Goal: Task Accomplishment & Management: Manage account settings

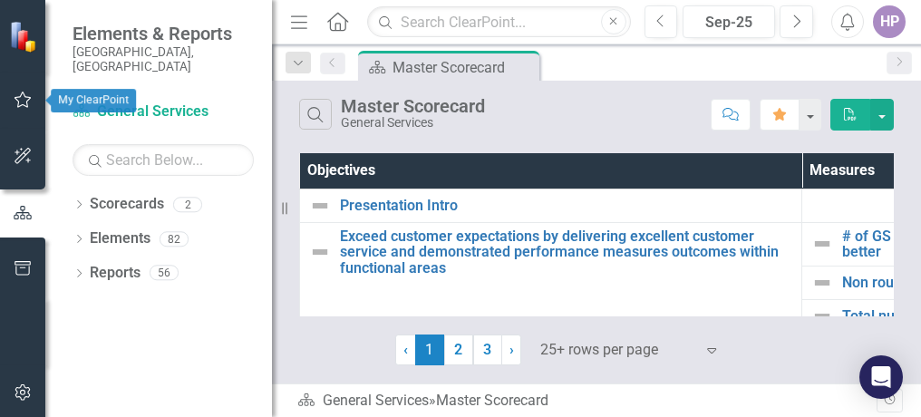
click at [26, 94] on icon "button" at bounding box center [23, 99] width 19 height 14
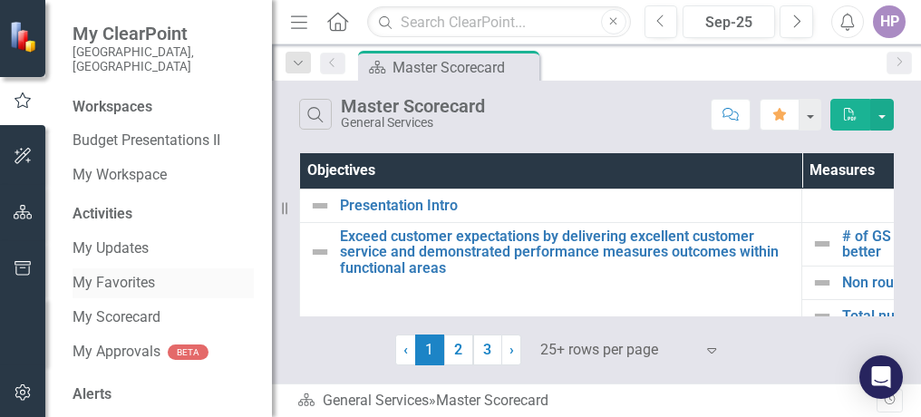
click at [115, 275] on link "My Favorites" at bounding box center [162, 283] width 181 height 21
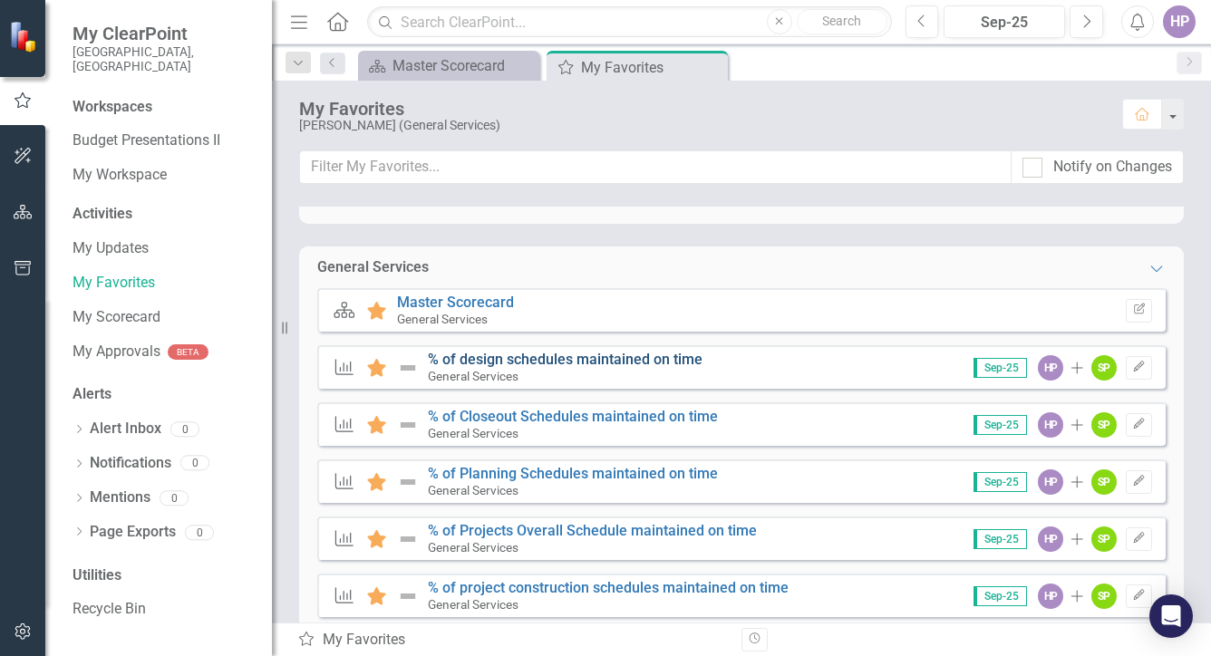
click at [528, 358] on link "% of design schedules maintained on time" at bounding box center [565, 359] width 275 height 17
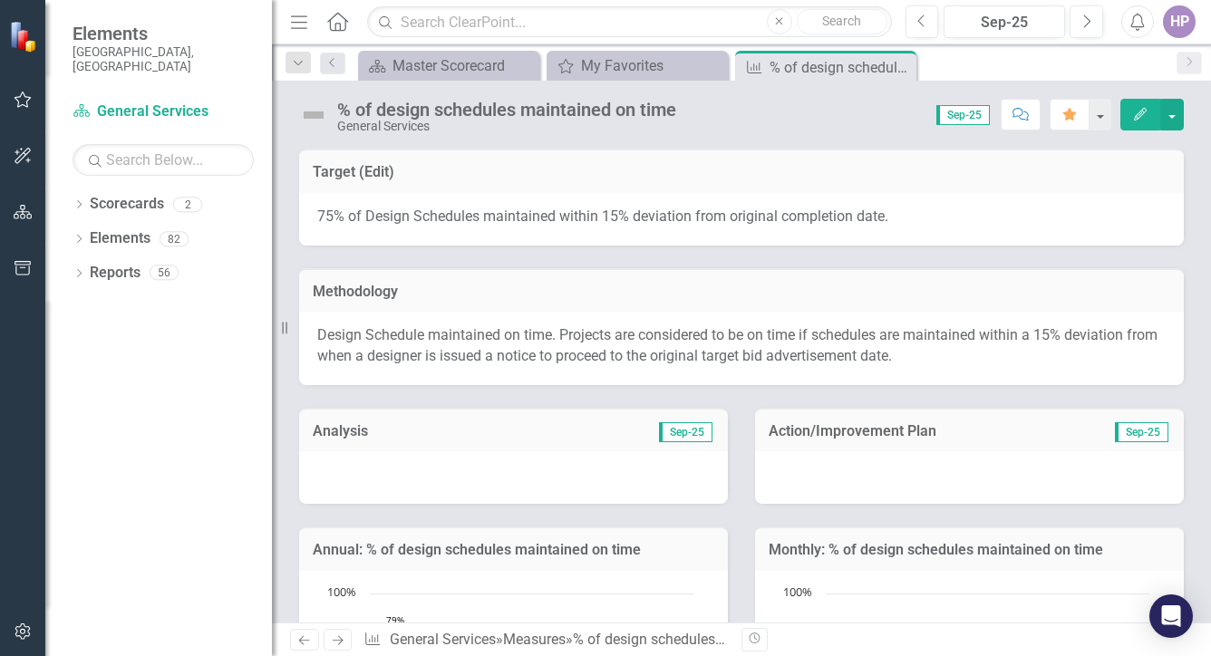
click at [381, 496] on div at bounding box center [513, 477] width 429 height 53
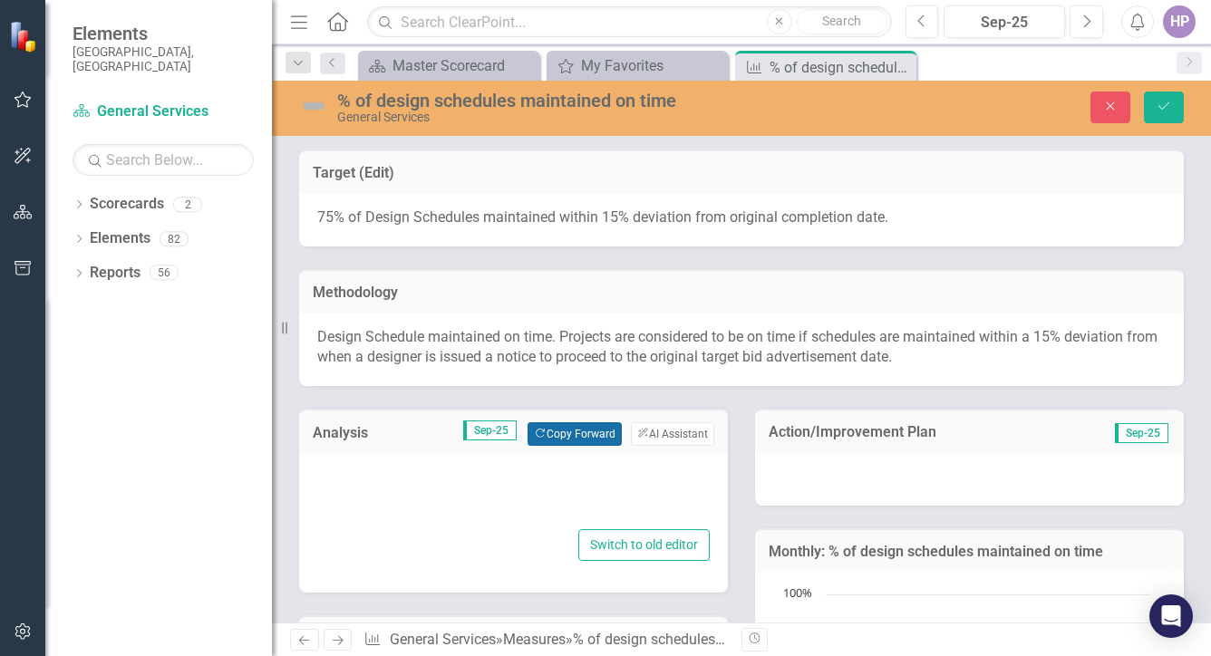
click at [564, 439] on button "Copy Forward Copy Forward" at bounding box center [573, 434] width 93 height 24
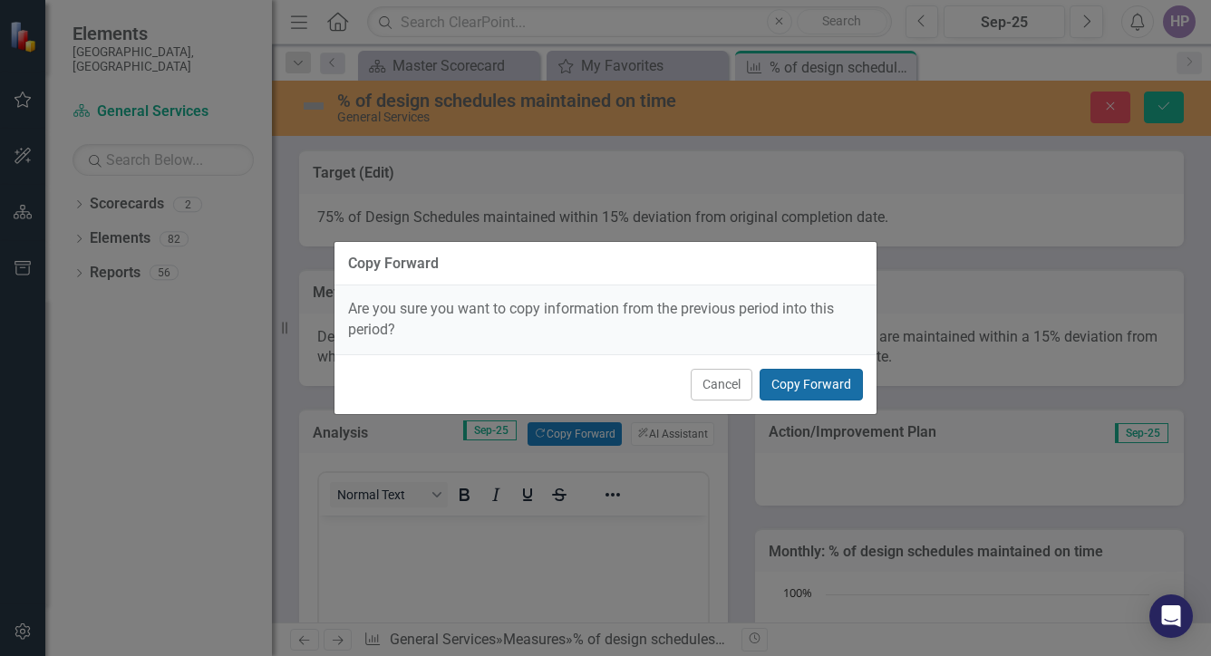
click at [816, 396] on button "Copy Forward" at bounding box center [810, 385] width 103 height 32
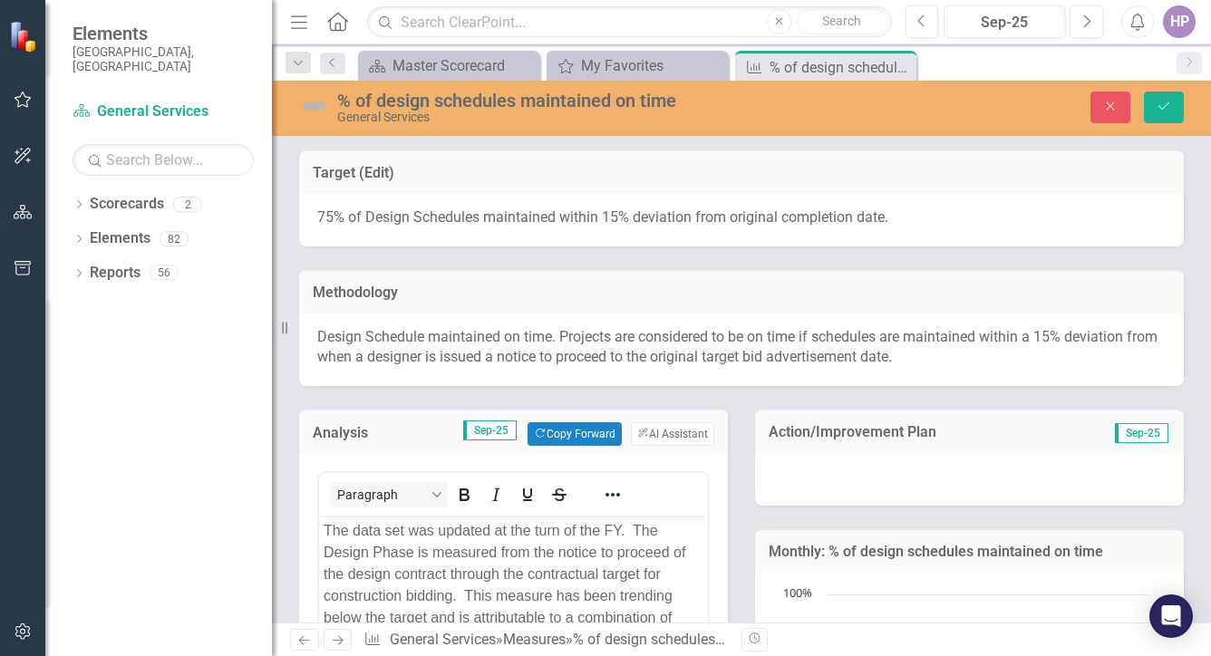
click at [852, 478] on div at bounding box center [969, 479] width 429 height 53
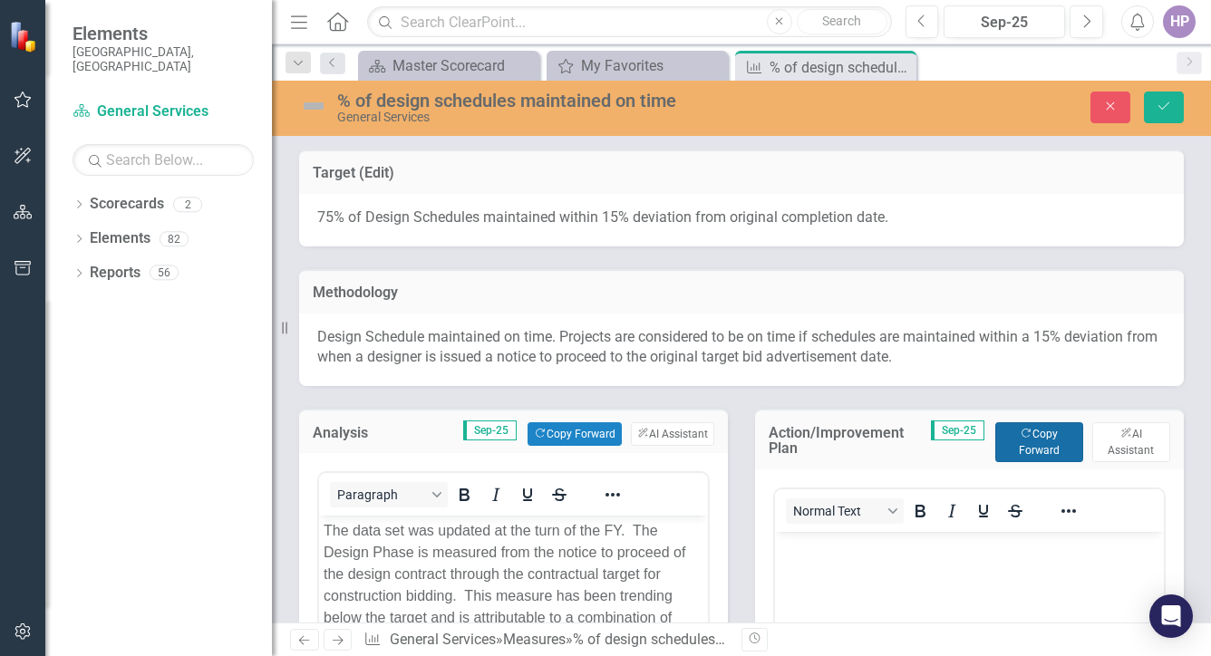
click at [1019, 436] on icon "Copy Forward" at bounding box center [1025, 434] width 12 height 10
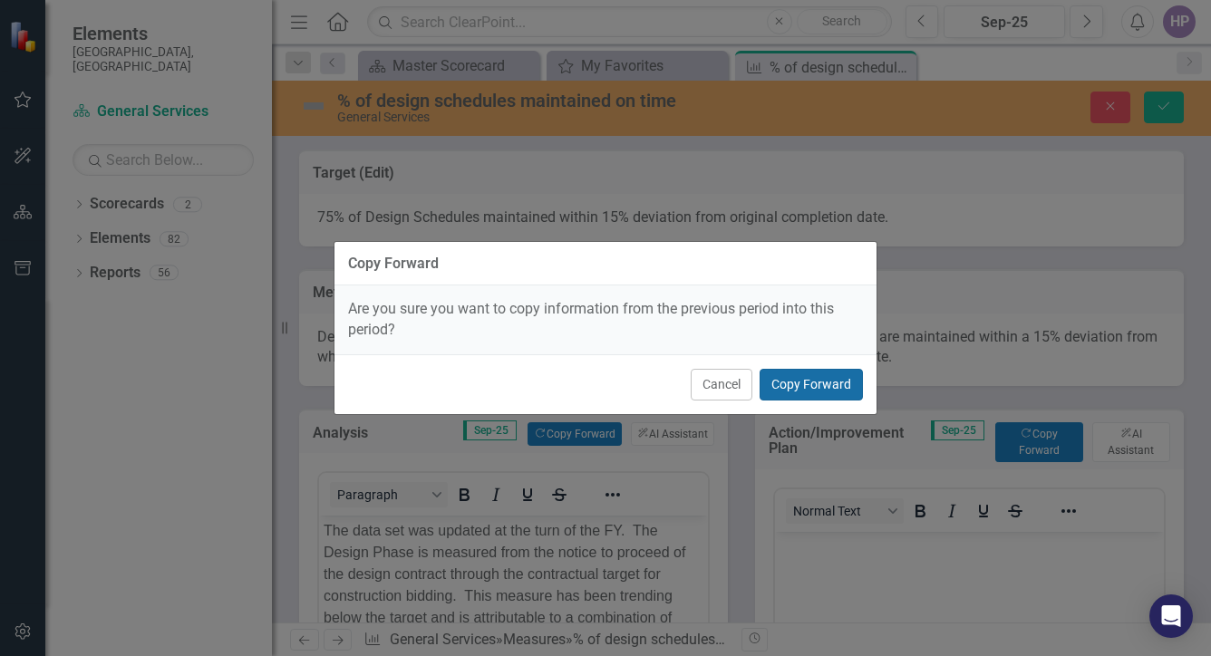
drag, startPoint x: 841, startPoint y: 388, endPoint x: 834, endPoint y: 397, distance: 11.6
click at [841, 389] on button "Copy Forward" at bounding box center [810, 385] width 103 height 32
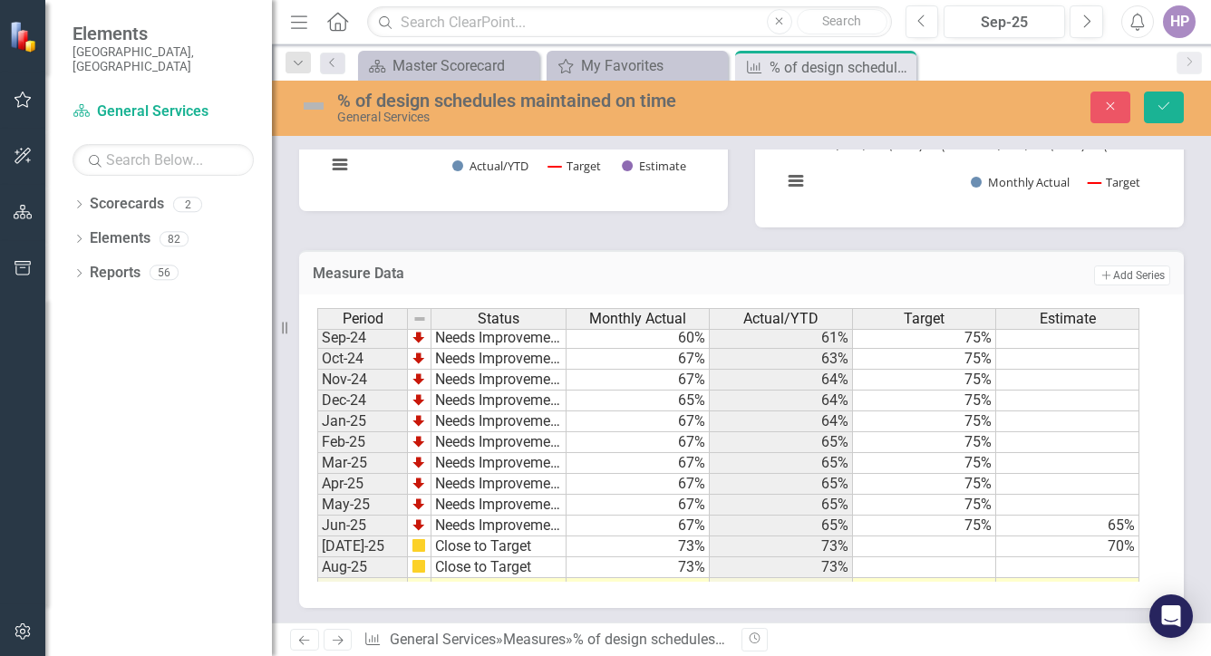
scroll to position [917, 0]
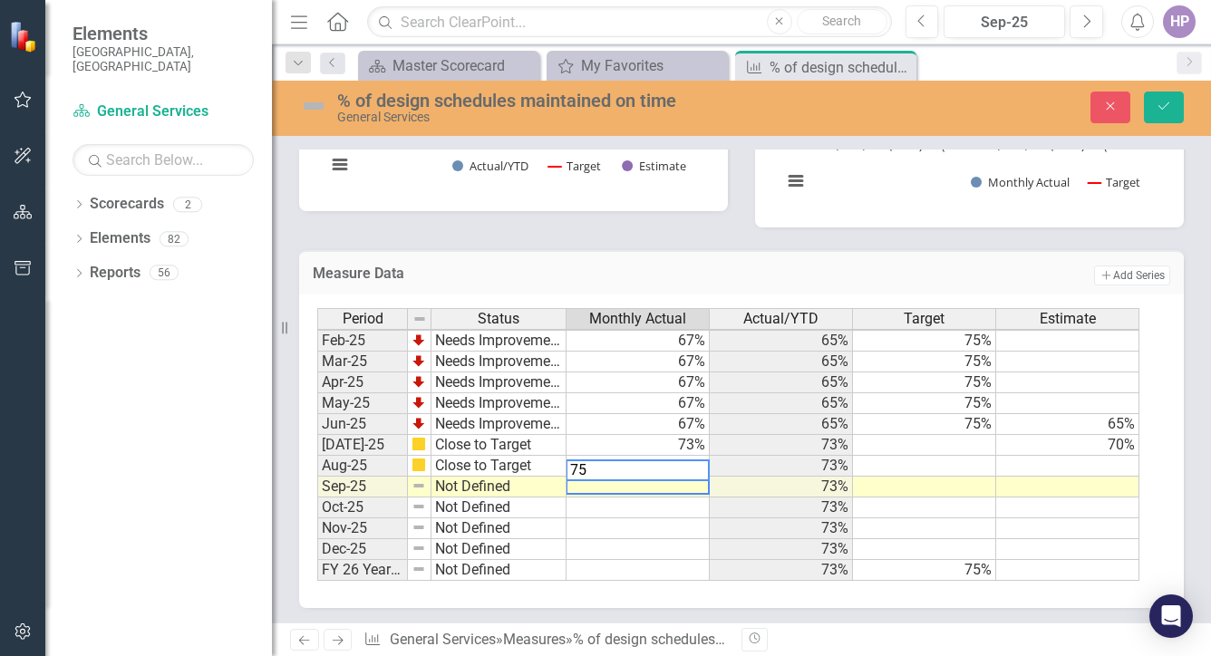
type textarea "75"
click at [792, 477] on td "73%" at bounding box center [780, 487] width 143 height 21
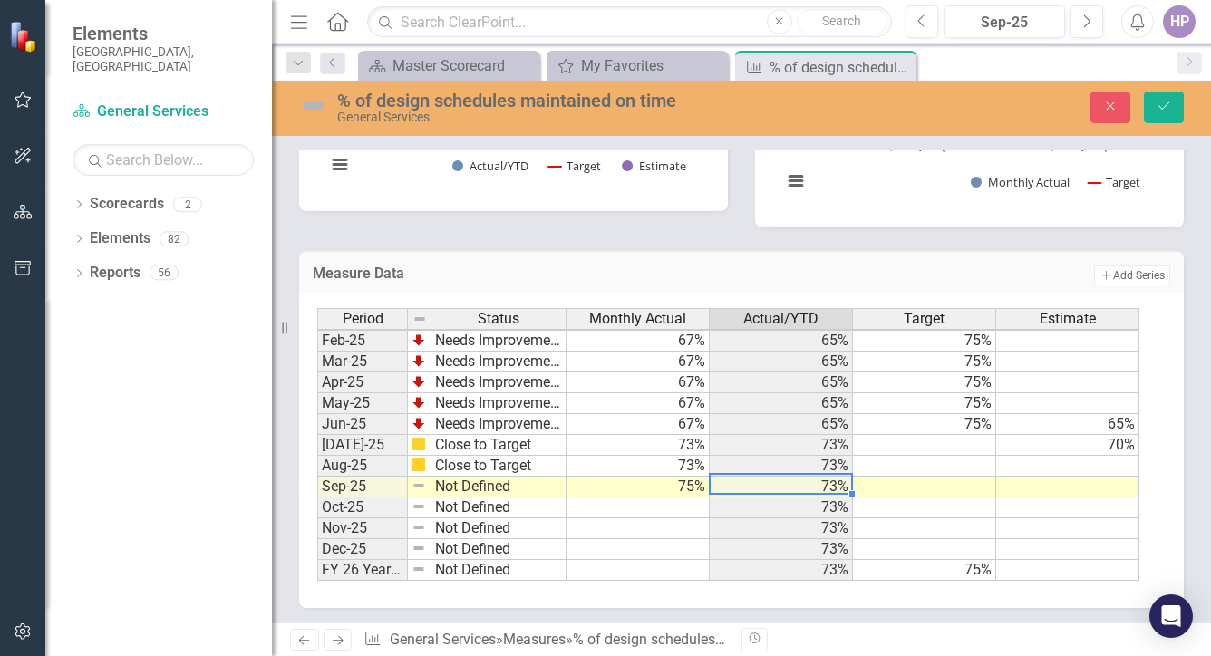
click at [314, 106] on img at bounding box center [313, 106] width 29 height 29
click at [314, 105] on img at bounding box center [313, 106] width 29 height 29
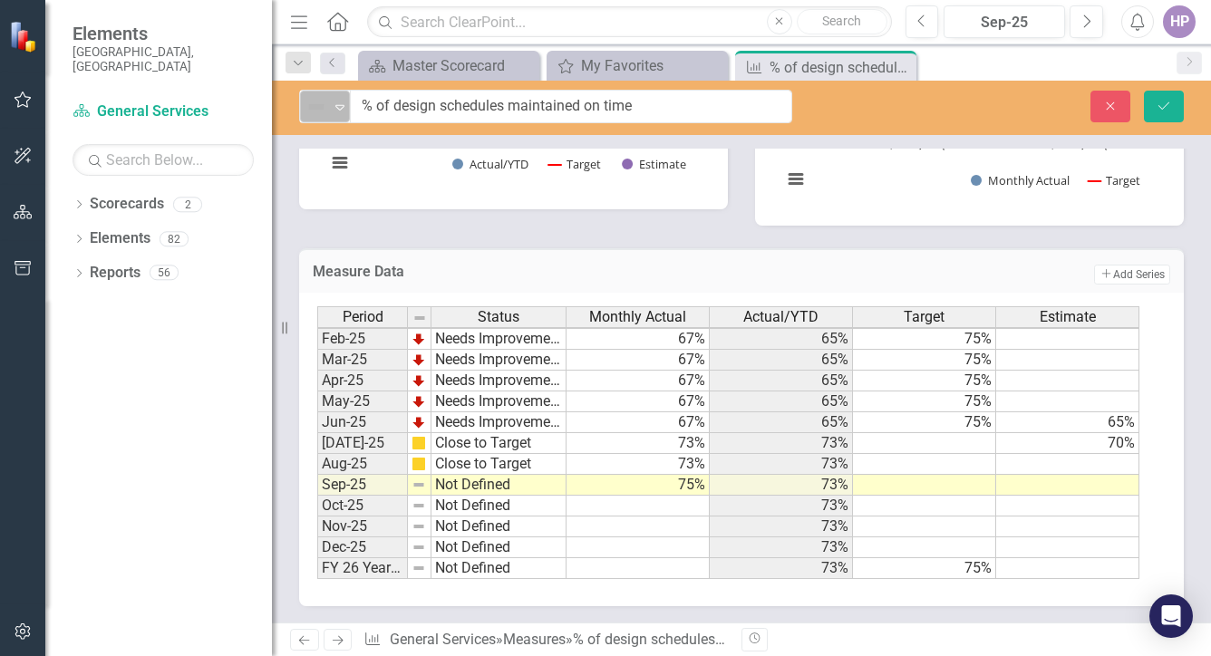
scroll to position [1059, 0]
click at [314, 107] on img at bounding box center [316, 107] width 22 height 22
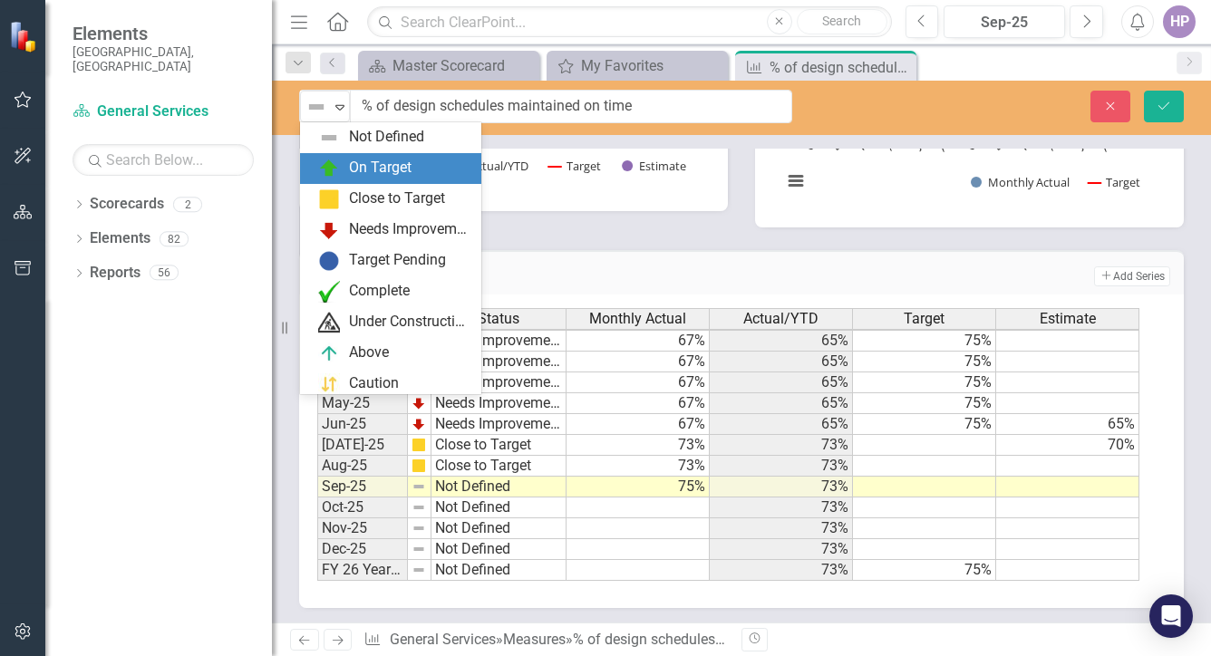
click at [374, 171] on div "On Target" at bounding box center [380, 168] width 63 height 21
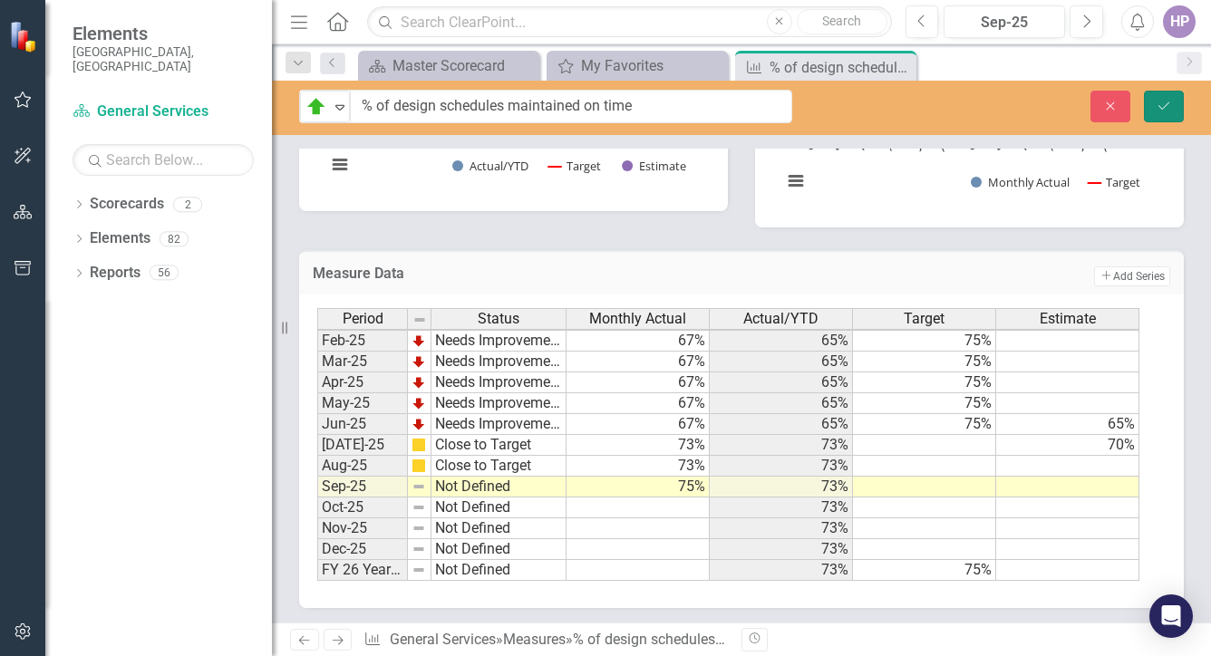
click at [1167, 100] on icon "Save" at bounding box center [1163, 106] width 16 height 13
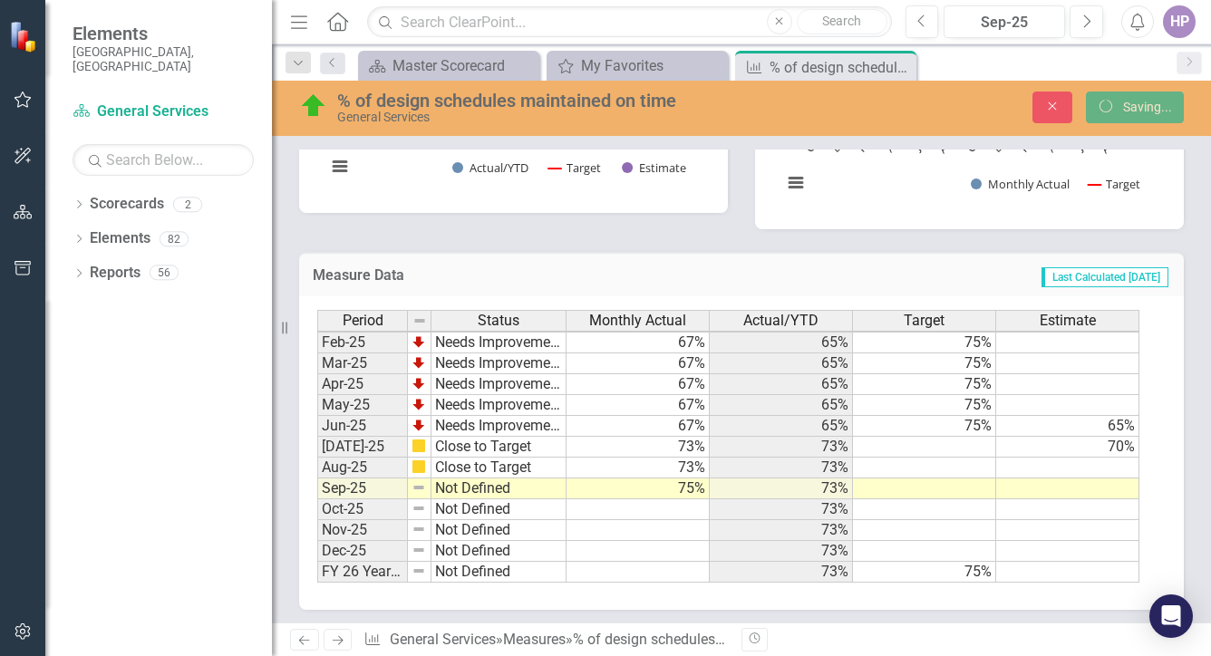
scroll to position [752, 0]
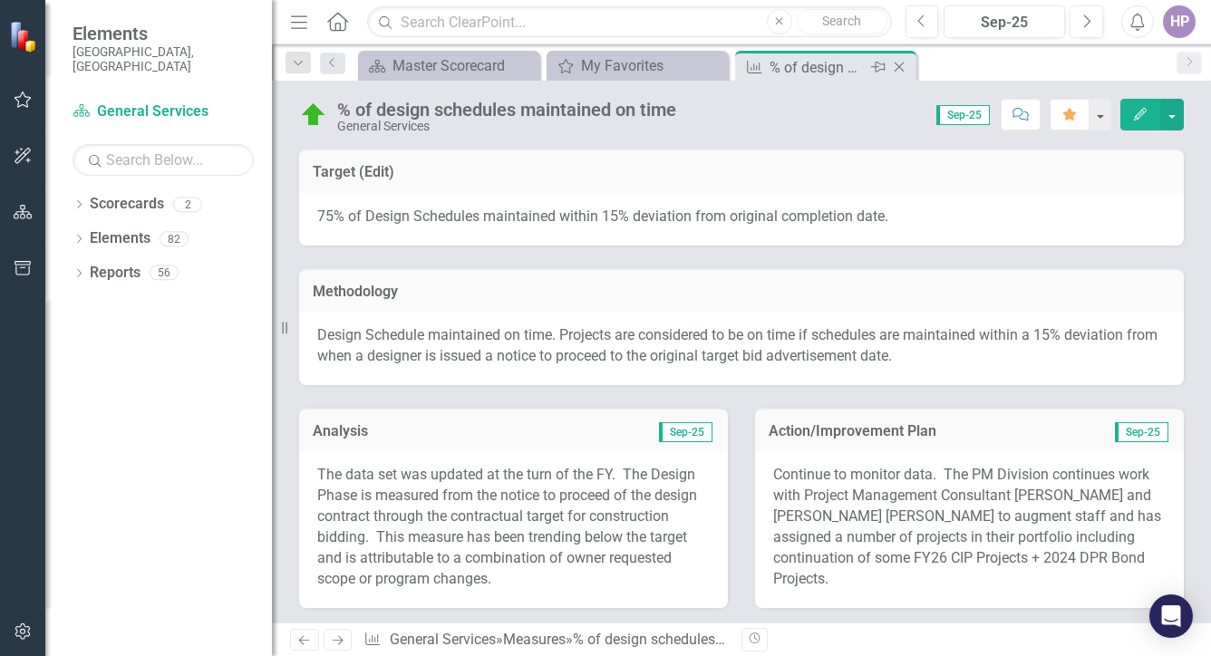
click at [900, 66] on icon "Close" at bounding box center [899, 67] width 18 height 14
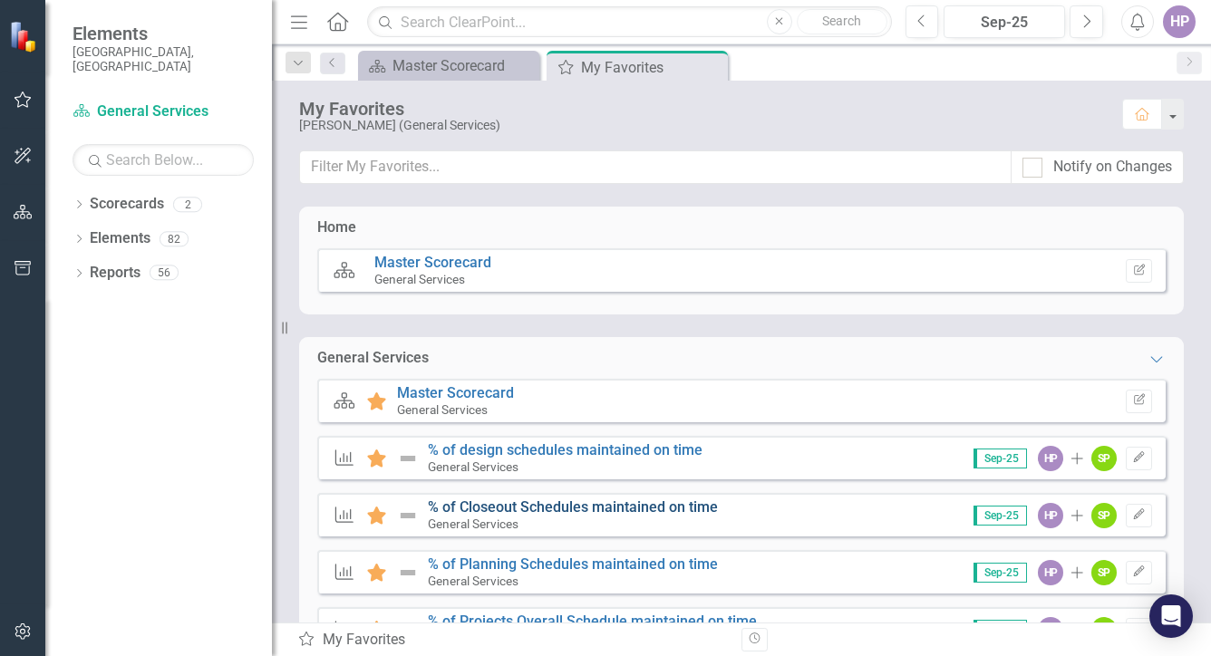
click at [536, 500] on link "% of Closeout Schedules maintained on time" at bounding box center [573, 506] width 290 height 17
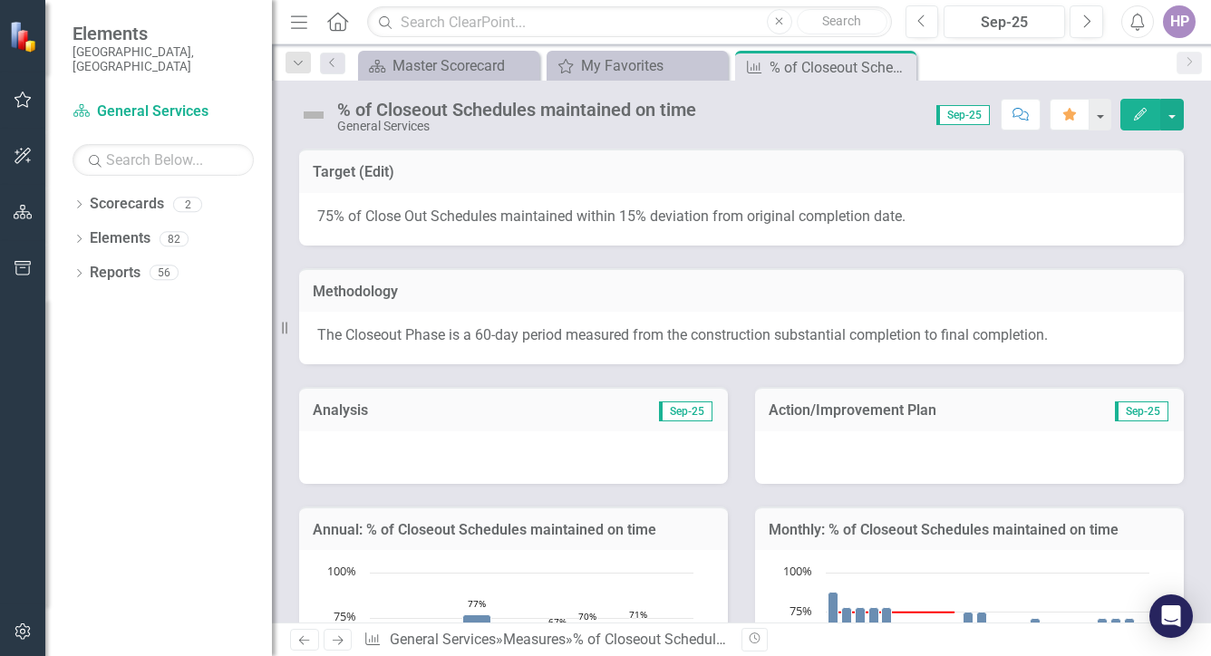
click at [460, 445] on div at bounding box center [513, 457] width 429 height 53
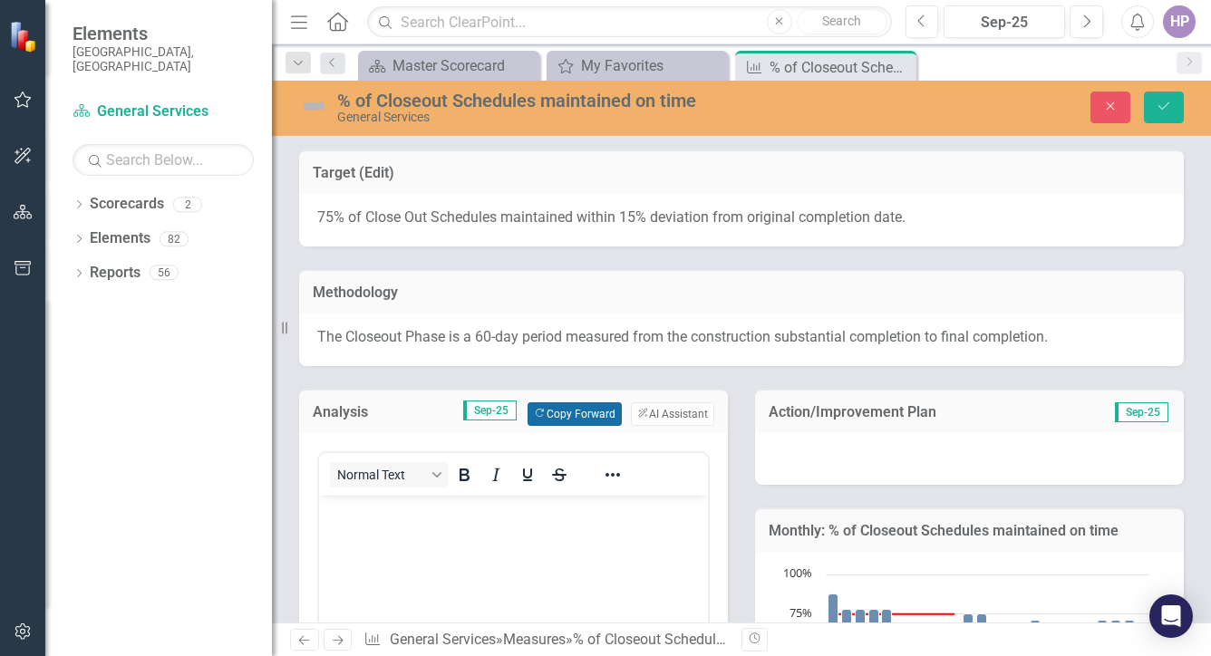
click at [574, 405] on button "Copy Forward Copy Forward" at bounding box center [573, 414] width 93 height 24
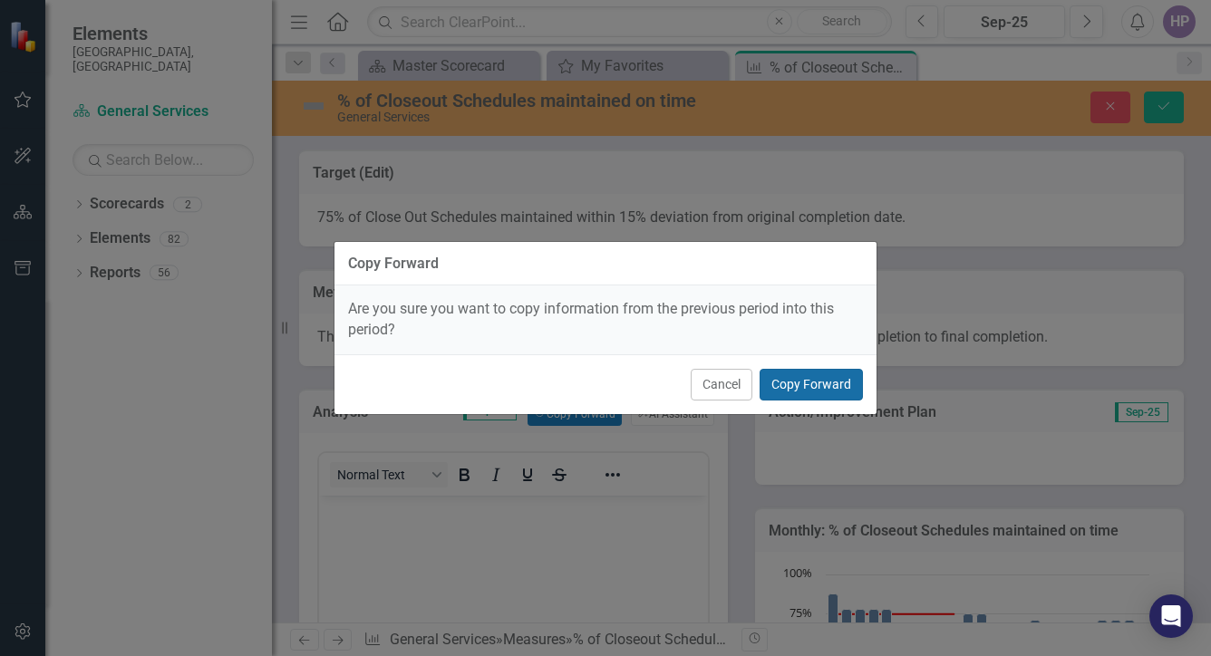
click at [806, 383] on button "Copy Forward" at bounding box center [810, 385] width 103 height 32
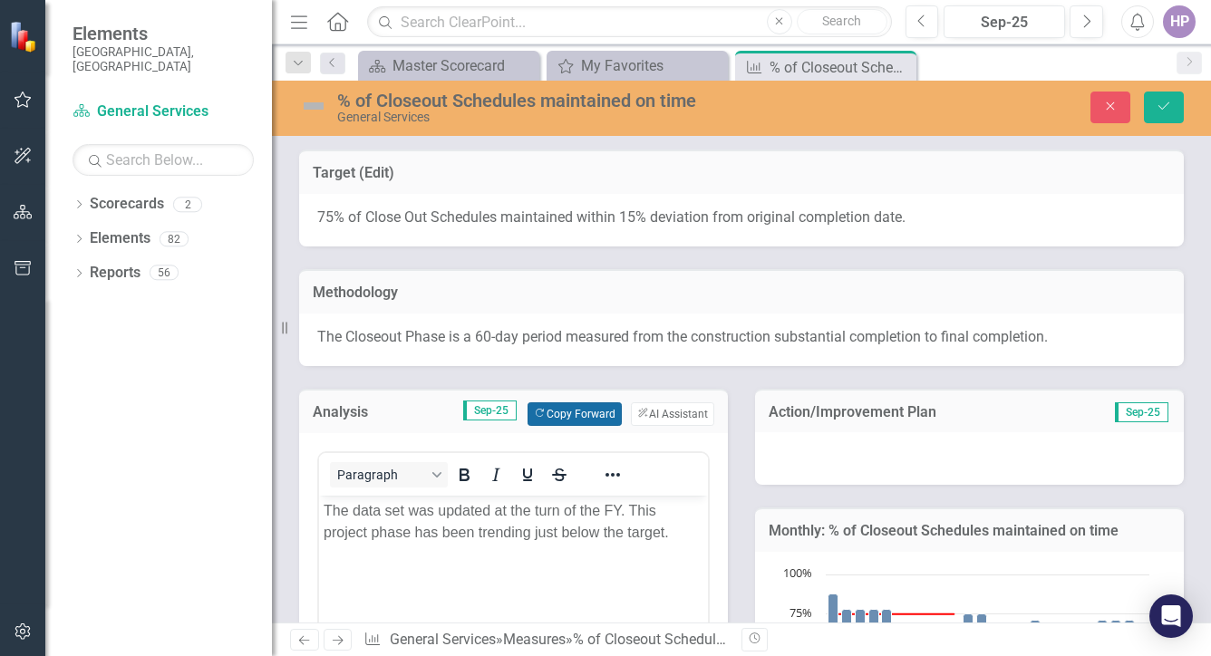
scroll to position [181, 0]
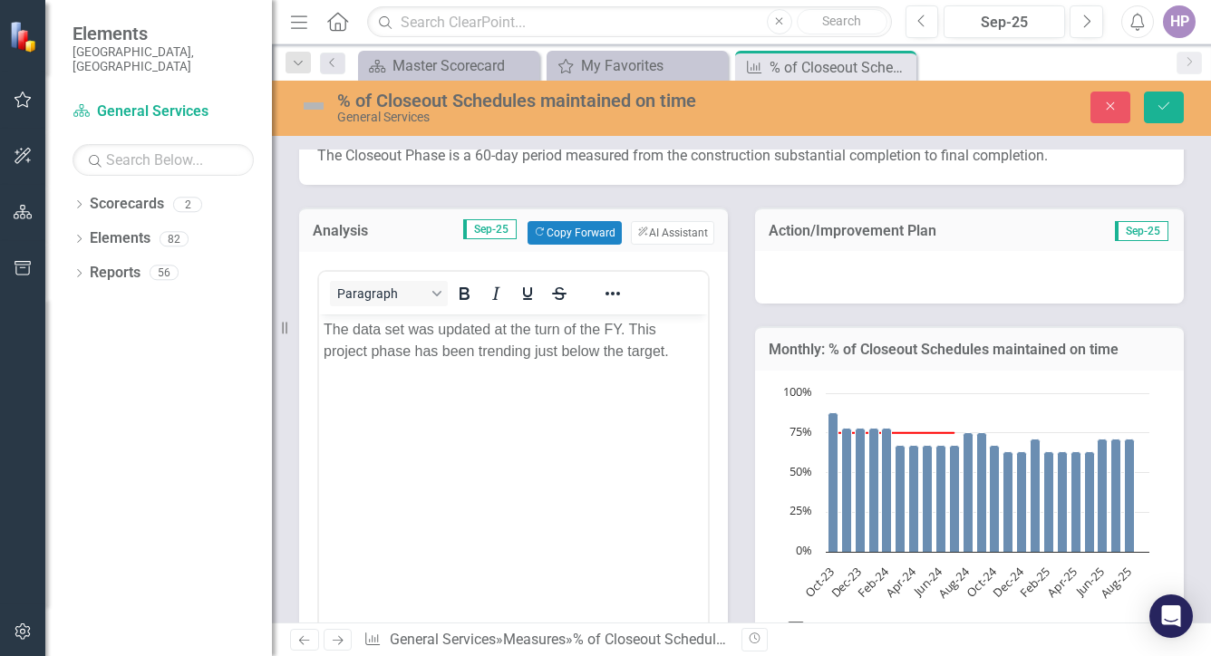
click at [816, 292] on div at bounding box center [969, 277] width 429 height 53
click at [815, 292] on div at bounding box center [969, 277] width 429 height 53
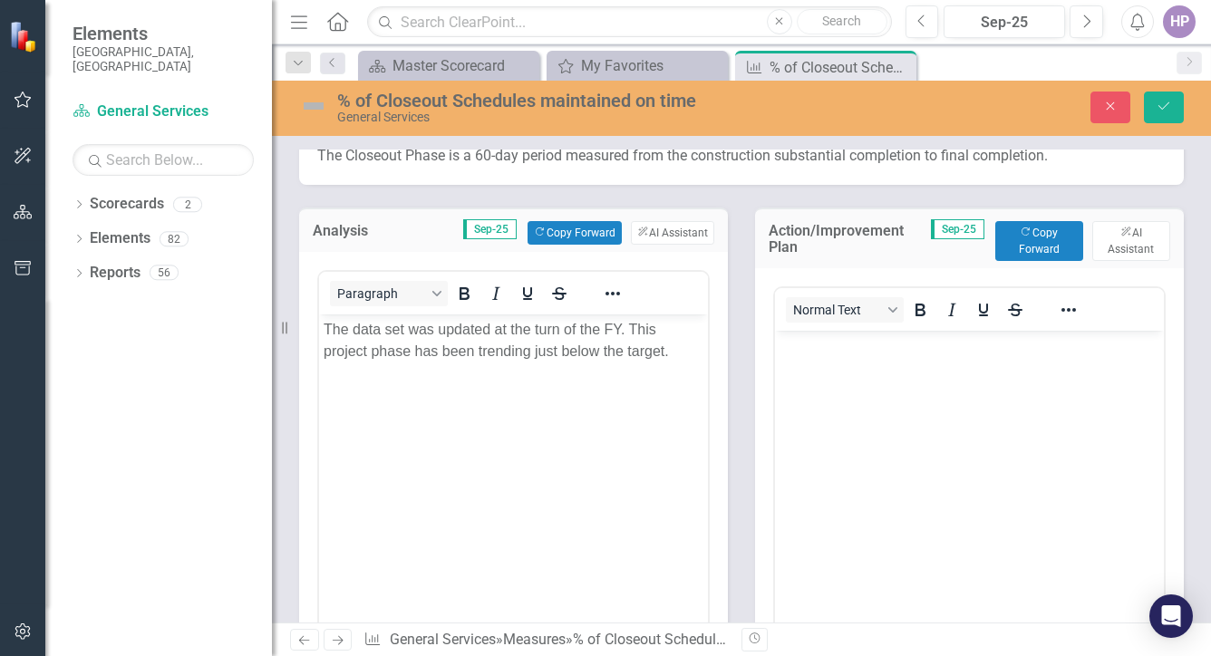
scroll to position [0, 0]
click at [1043, 238] on button "Copy Forward Copy Forward" at bounding box center [1039, 241] width 88 height 40
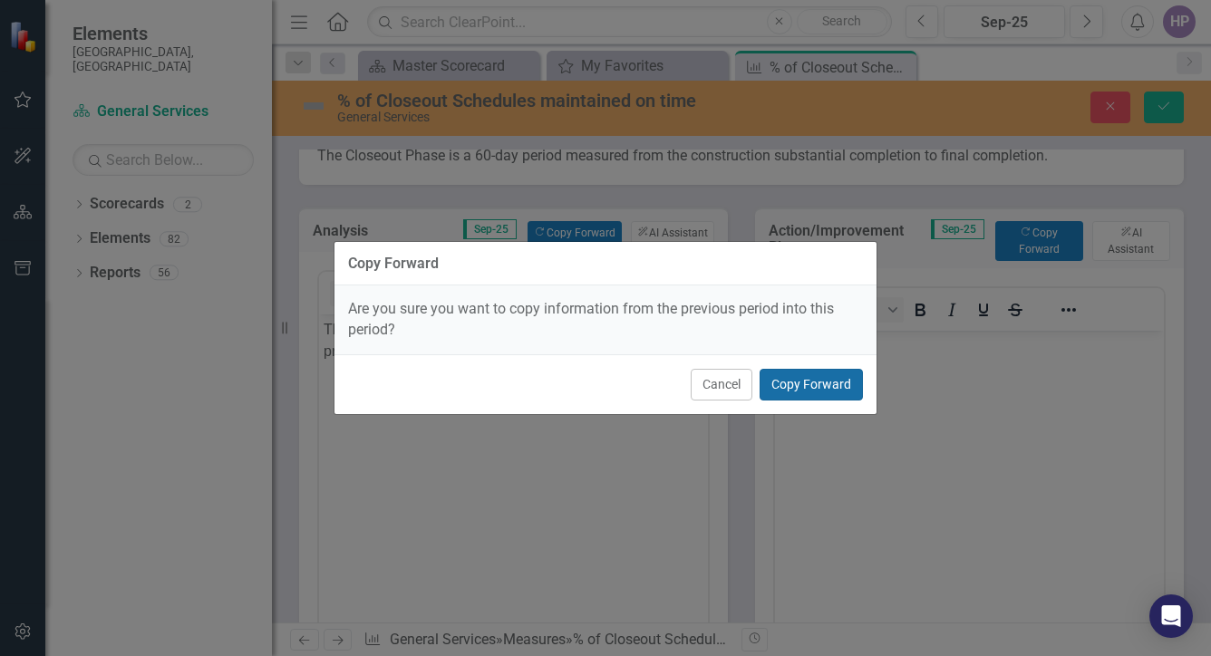
click at [831, 375] on button "Copy Forward" at bounding box center [810, 385] width 103 height 32
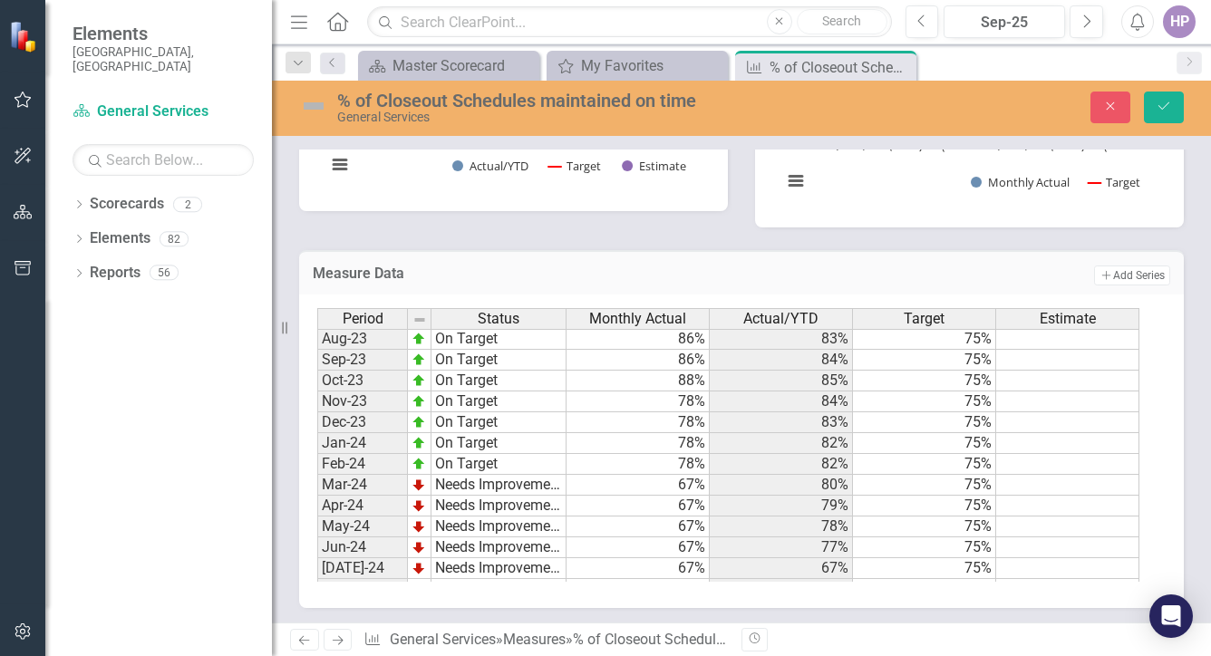
scroll to position [906, 0]
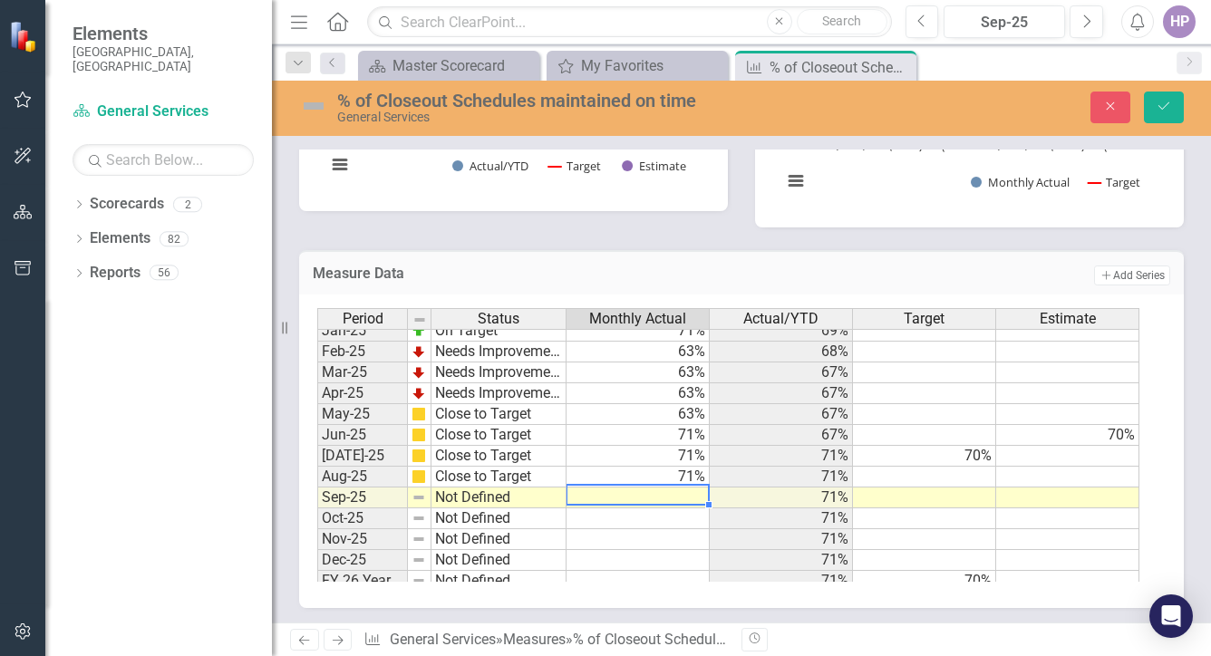
click at [674, 491] on td at bounding box center [637, 497] width 143 height 21
type textarea "71"
click at [747, 512] on td "71%" at bounding box center [780, 518] width 143 height 21
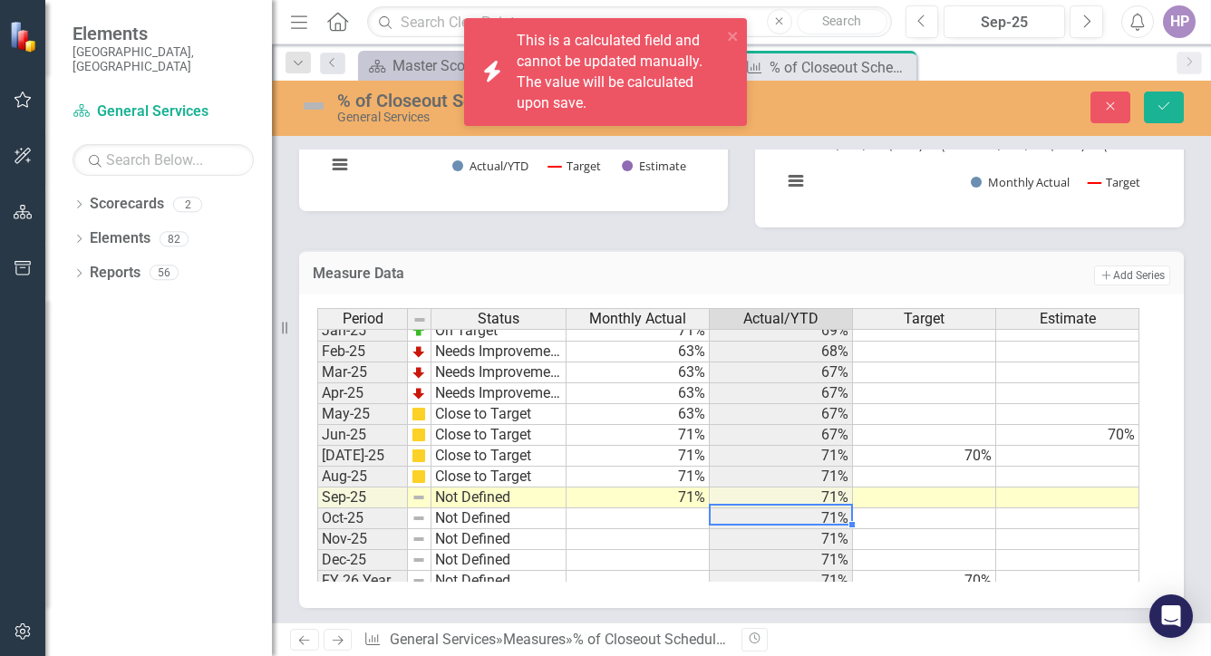
click at [320, 100] on img at bounding box center [313, 106] width 29 height 29
click at [320, 101] on img at bounding box center [313, 106] width 29 height 29
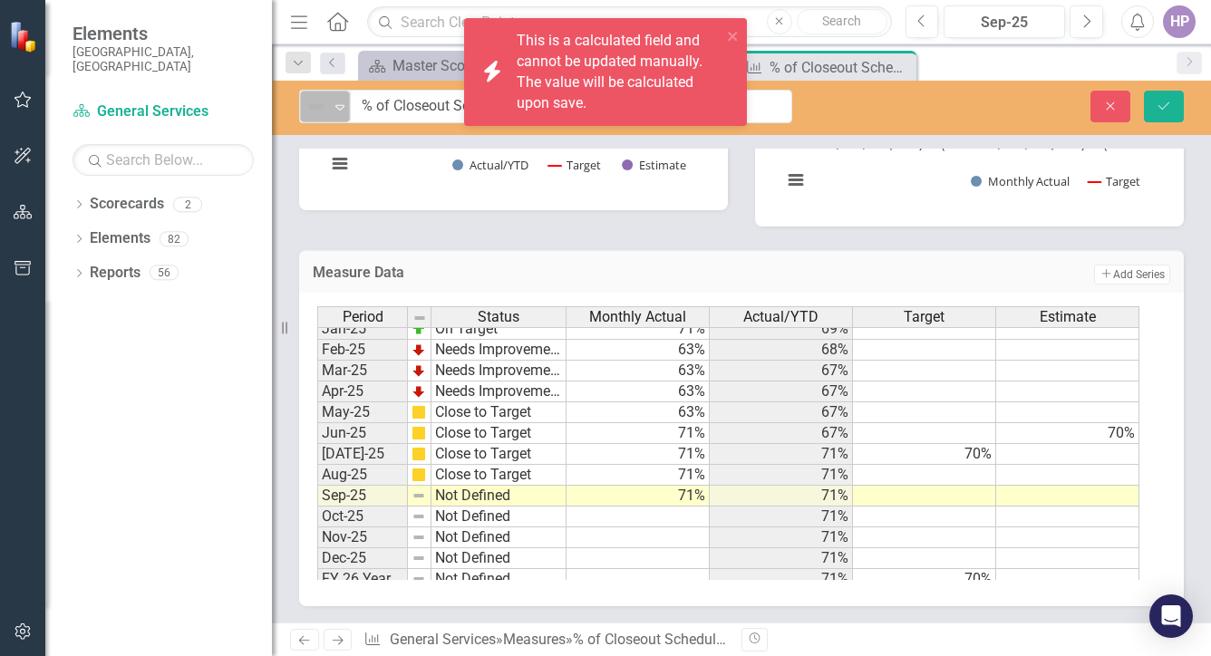
scroll to position [1038, 0]
click at [316, 101] on img at bounding box center [316, 107] width 22 height 22
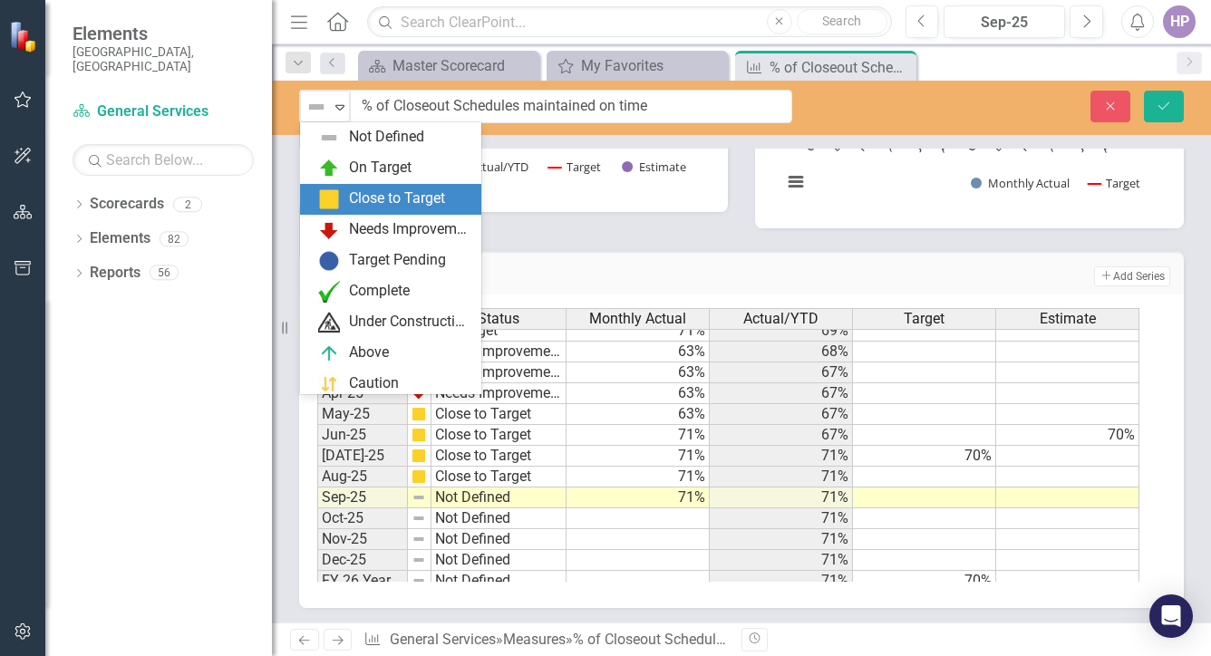
click at [351, 201] on div "Close to Target" at bounding box center [397, 198] width 96 height 21
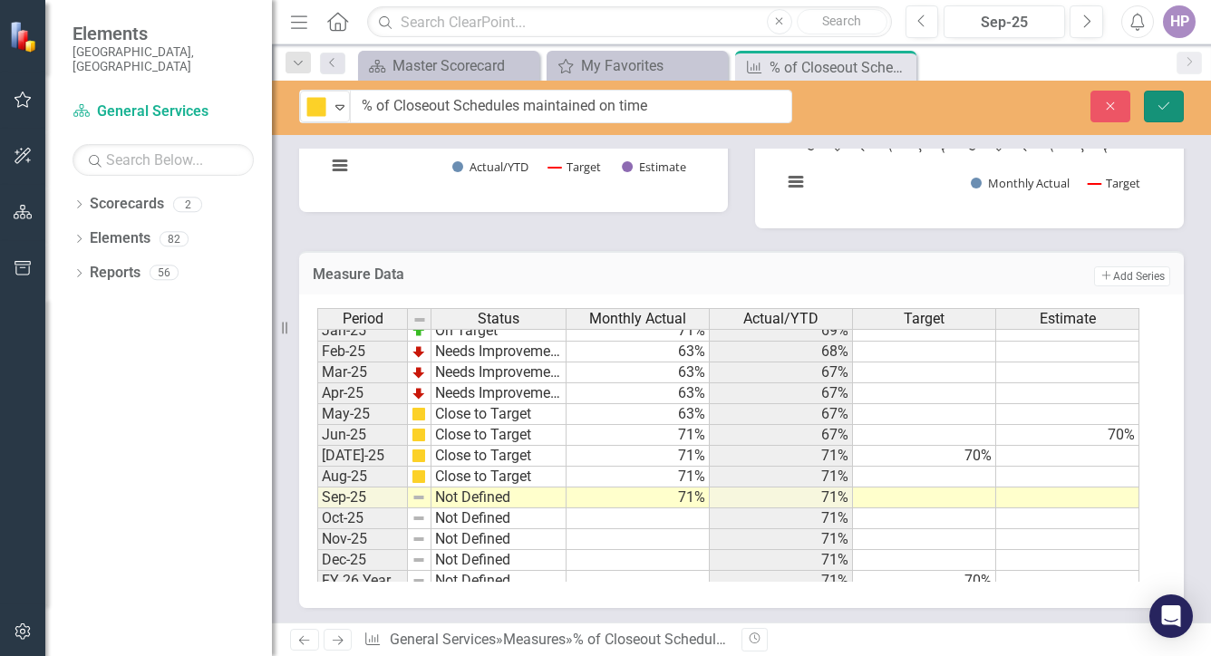
click at [1178, 103] on button "Save" at bounding box center [1164, 107] width 40 height 32
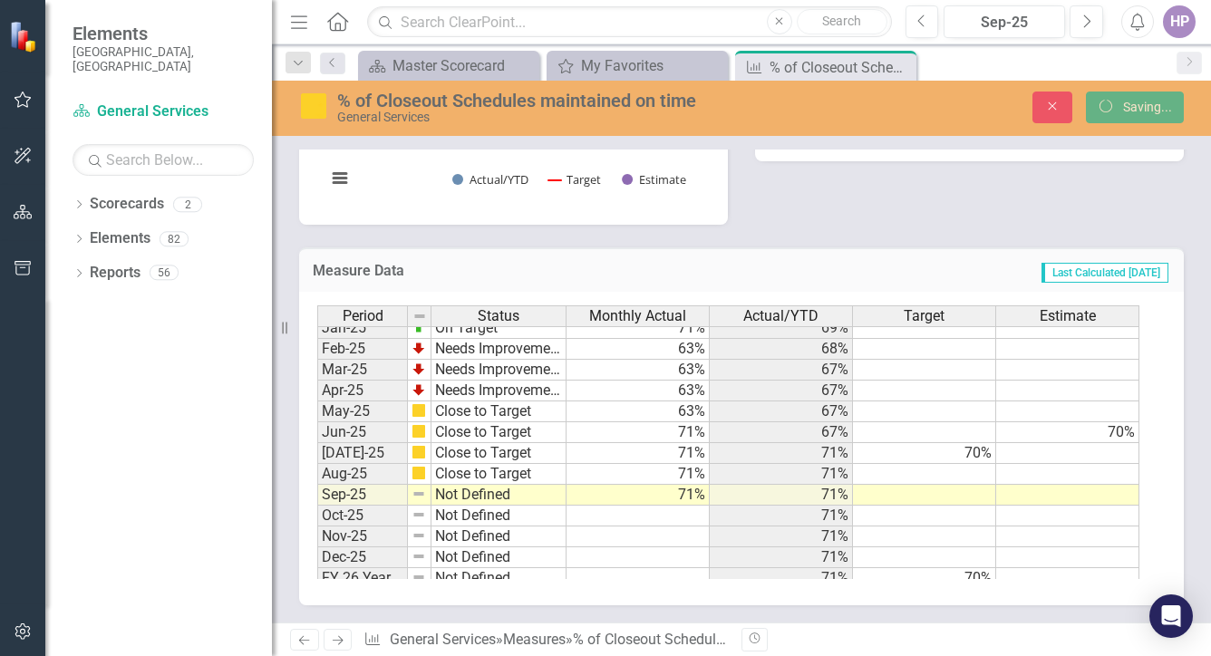
scroll to position [732, 0]
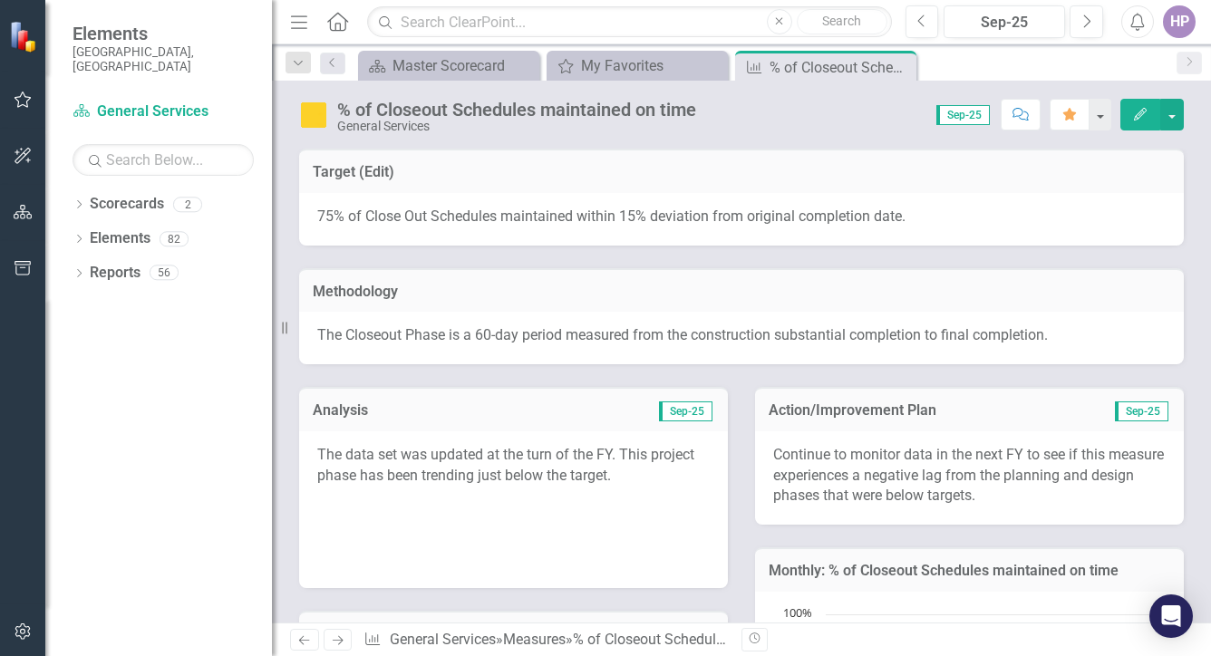
click at [0, 0] on icon "Close" at bounding box center [0, 0] width 0 height 0
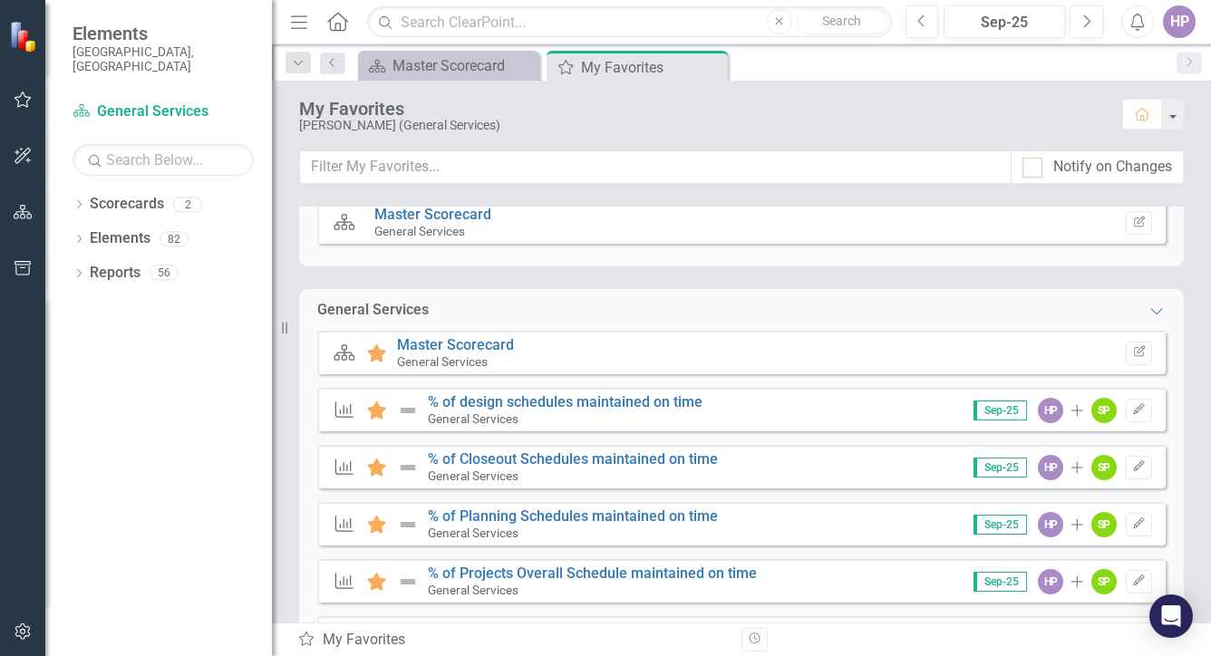
scroll to position [91, 0]
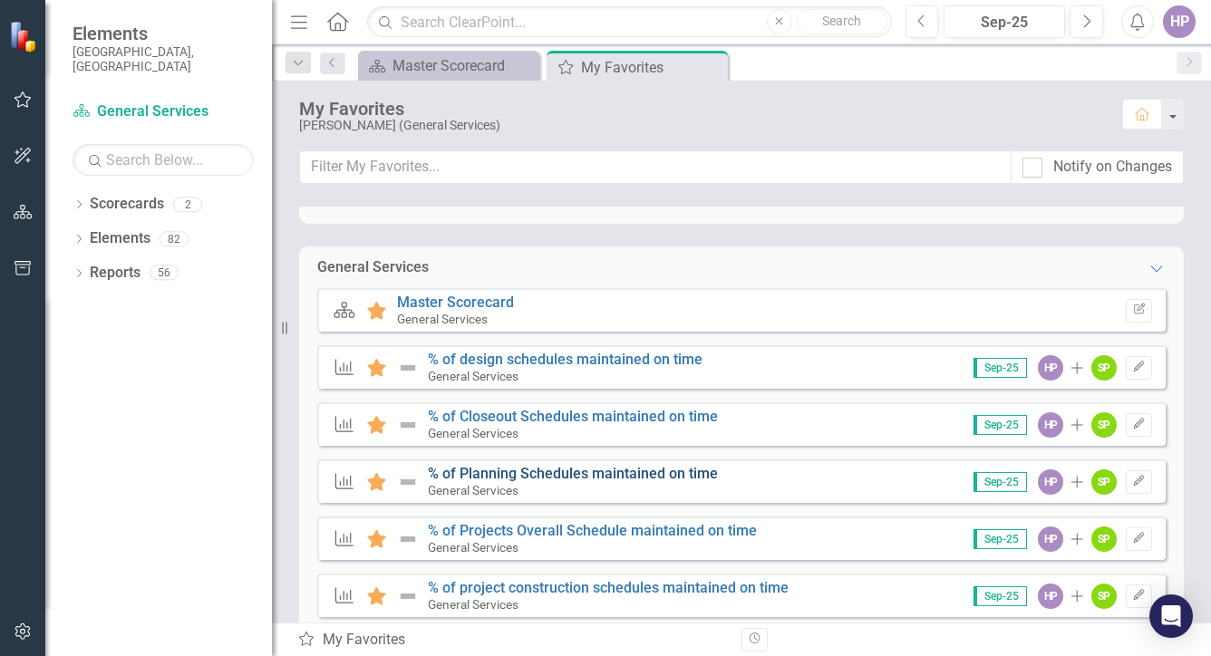
click at [547, 470] on link "% of Planning Schedules maintained on time" at bounding box center [573, 473] width 290 height 17
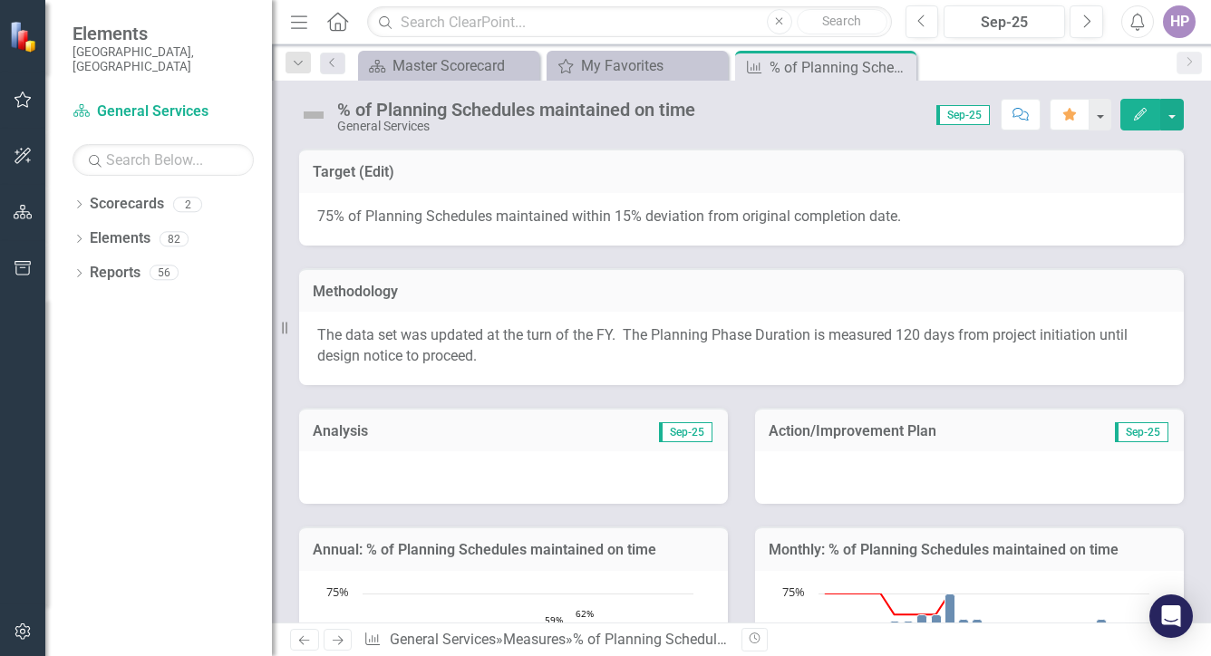
click at [441, 491] on div at bounding box center [513, 477] width 429 height 53
click at [441, 487] on div at bounding box center [513, 477] width 429 height 53
click at [442, 484] on div at bounding box center [513, 477] width 429 height 53
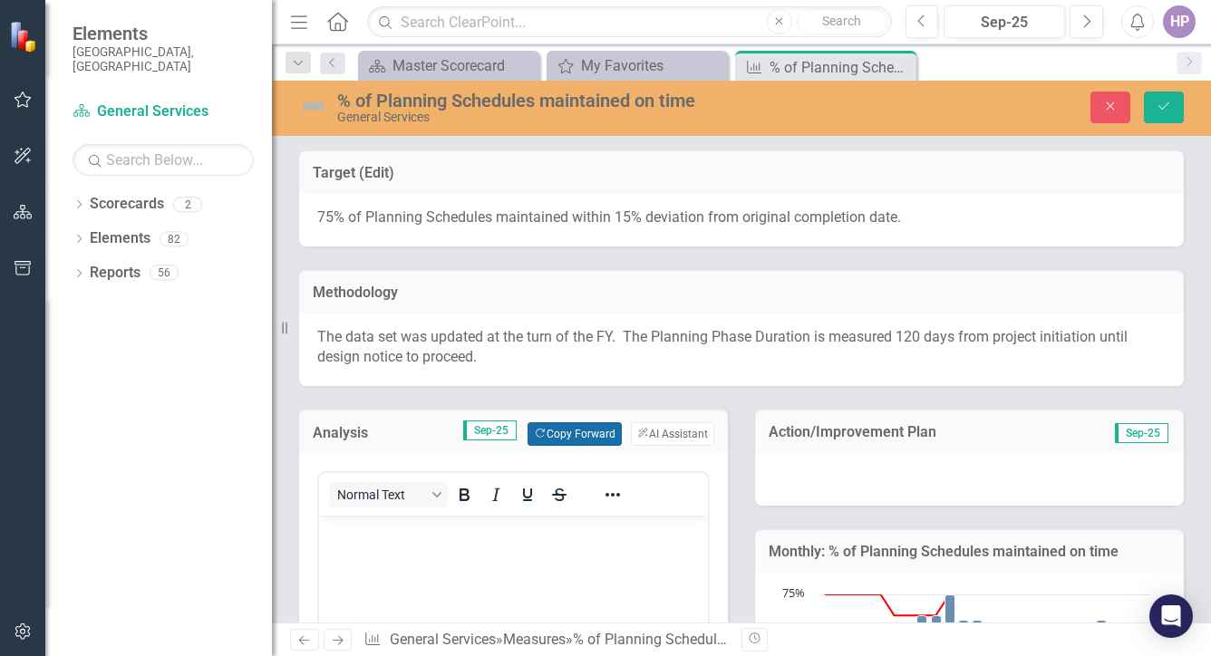
click at [567, 422] on button "Copy Forward Copy Forward" at bounding box center [573, 434] width 93 height 24
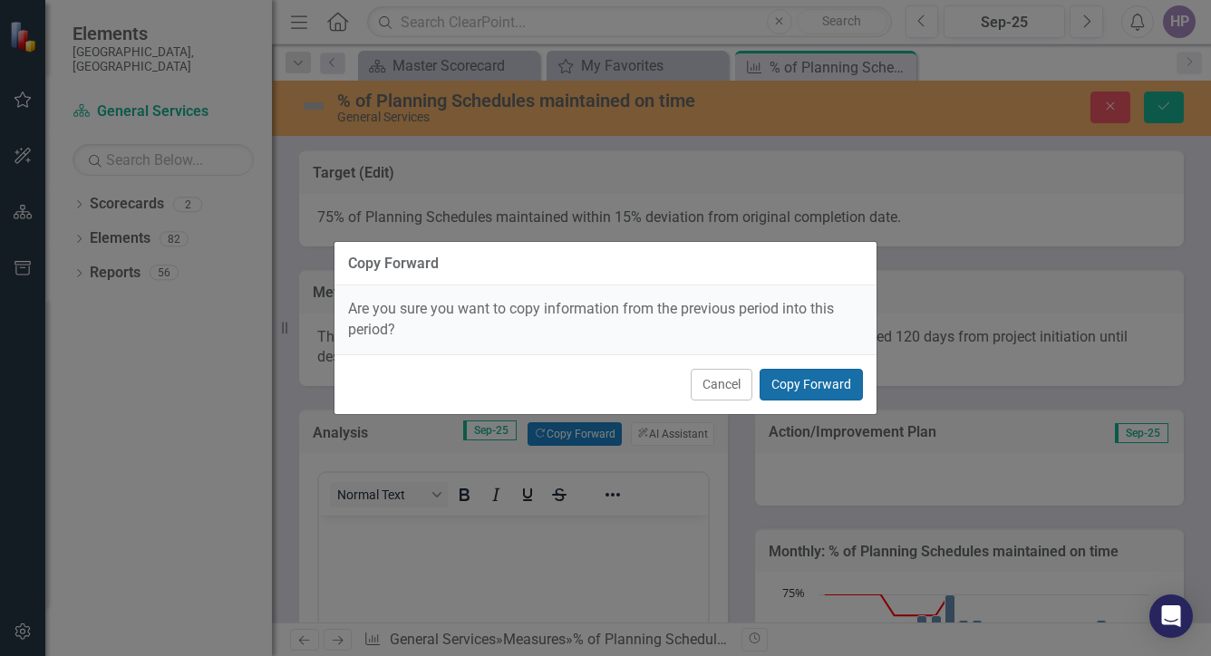
click at [807, 383] on button "Copy Forward" at bounding box center [810, 385] width 103 height 32
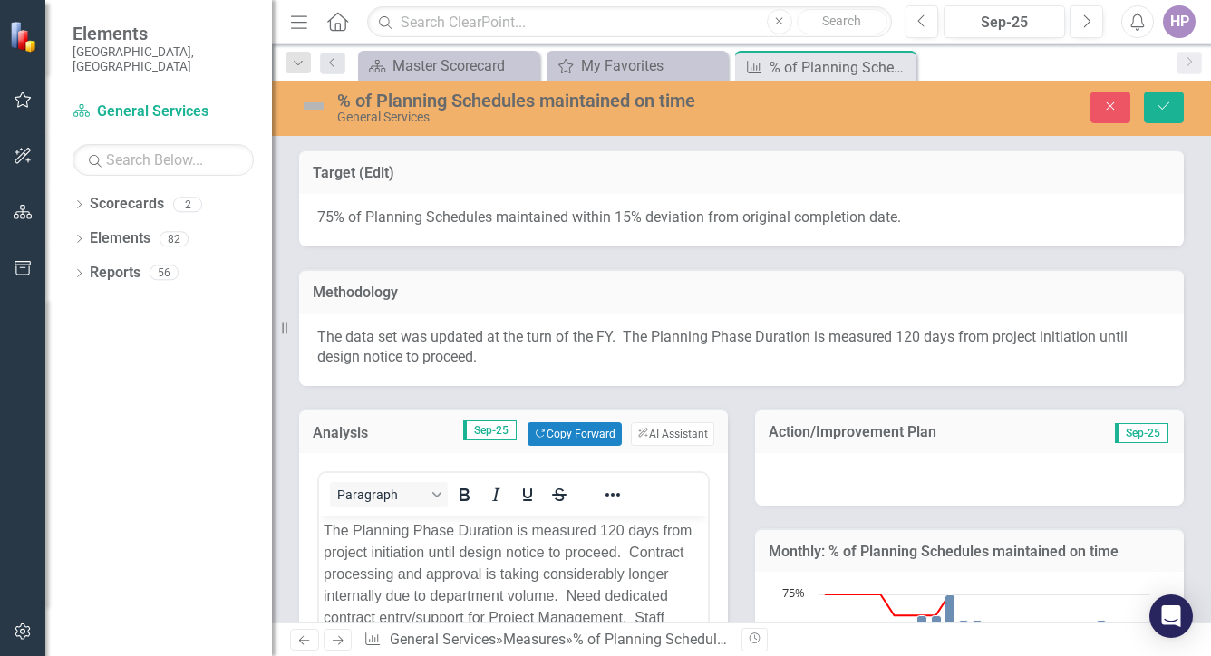
click at [823, 473] on div at bounding box center [969, 479] width 429 height 53
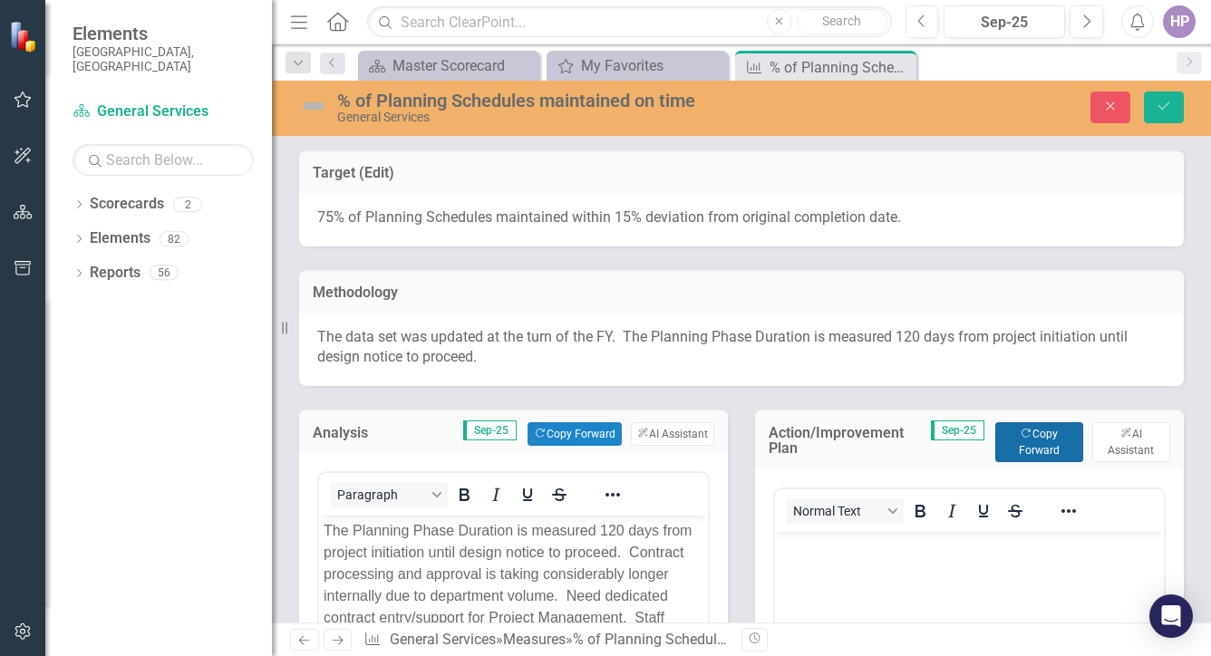
click at [1008, 439] on button "Copy Forward Copy Forward" at bounding box center [1039, 442] width 88 height 40
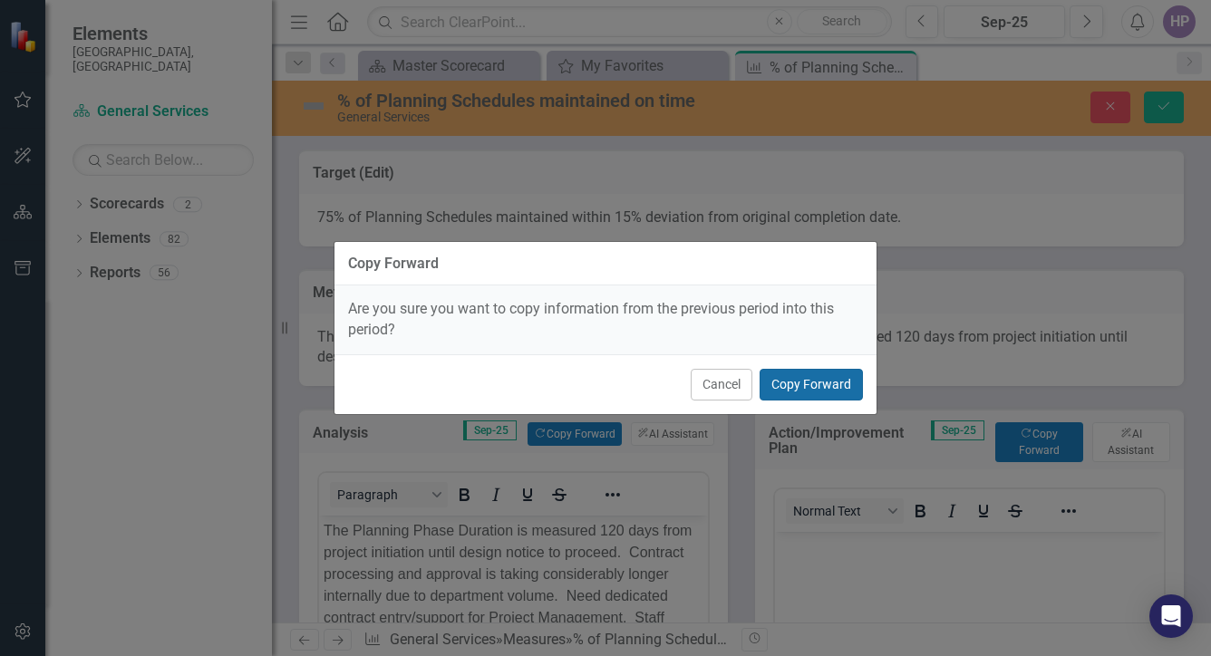
click at [806, 390] on button "Copy Forward" at bounding box center [810, 385] width 103 height 32
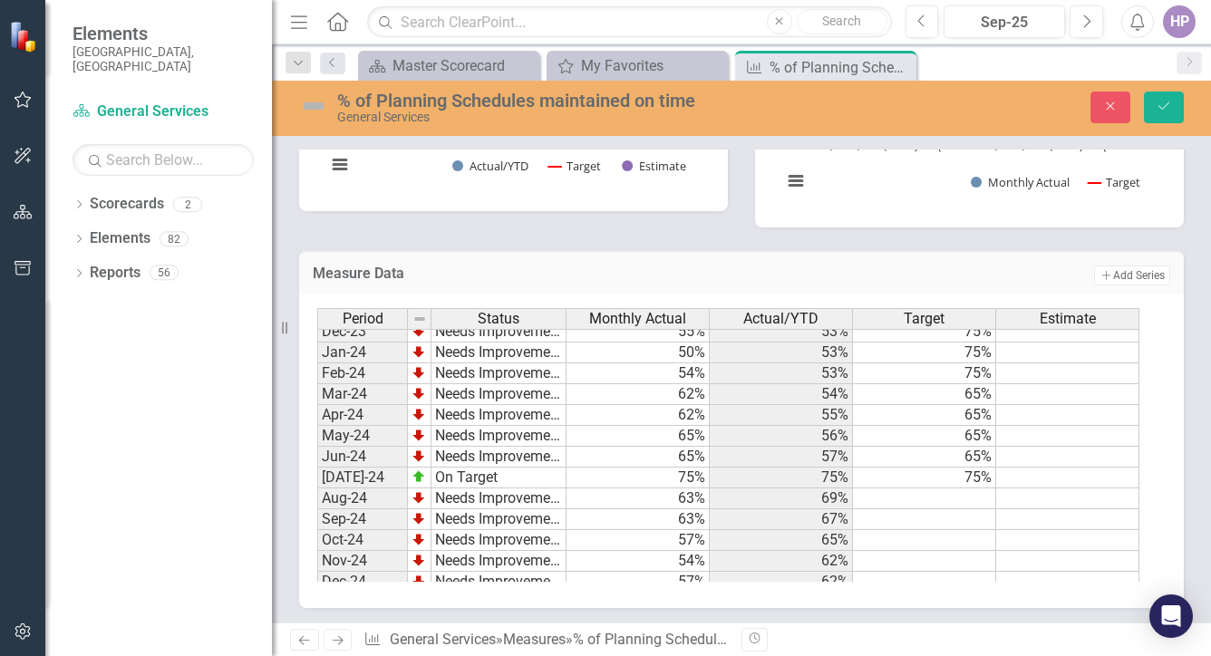
scroll to position [917, 0]
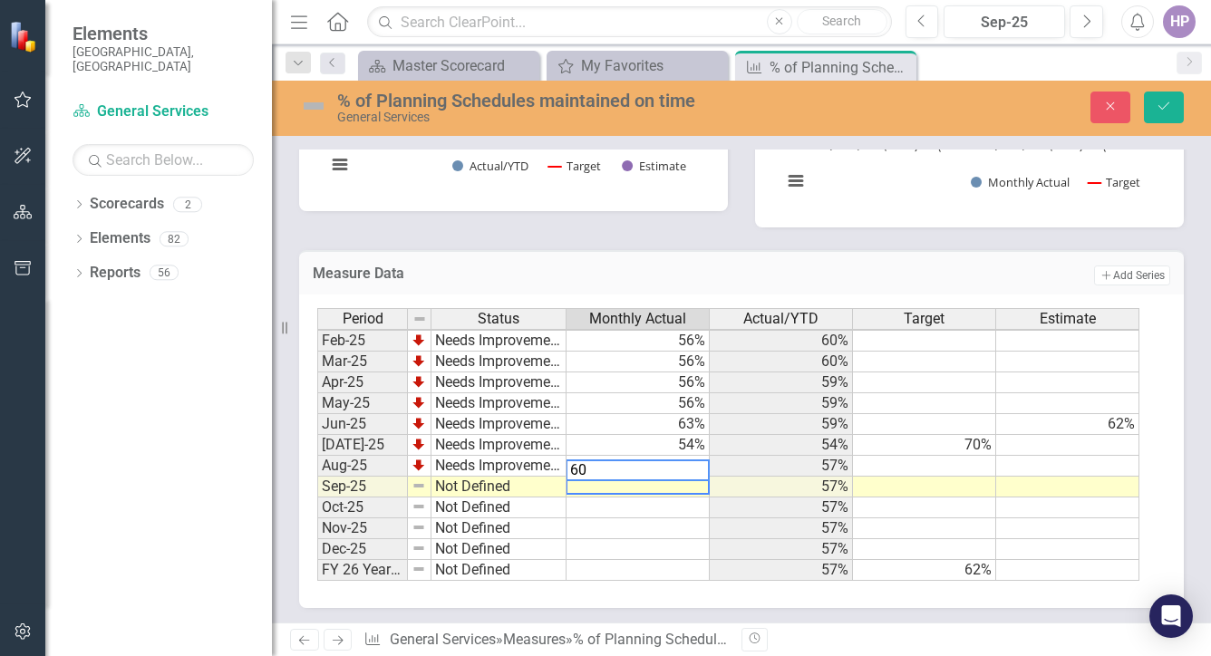
type textarea "60"
click at [657, 539] on td at bounding box center [637, 549] width 143 height 21
click at [317, 106] on img at bounding box center [313, 106] width 29 height 29
click at [319, 107] on img at bounding box center [313, 106] width 29 height 29
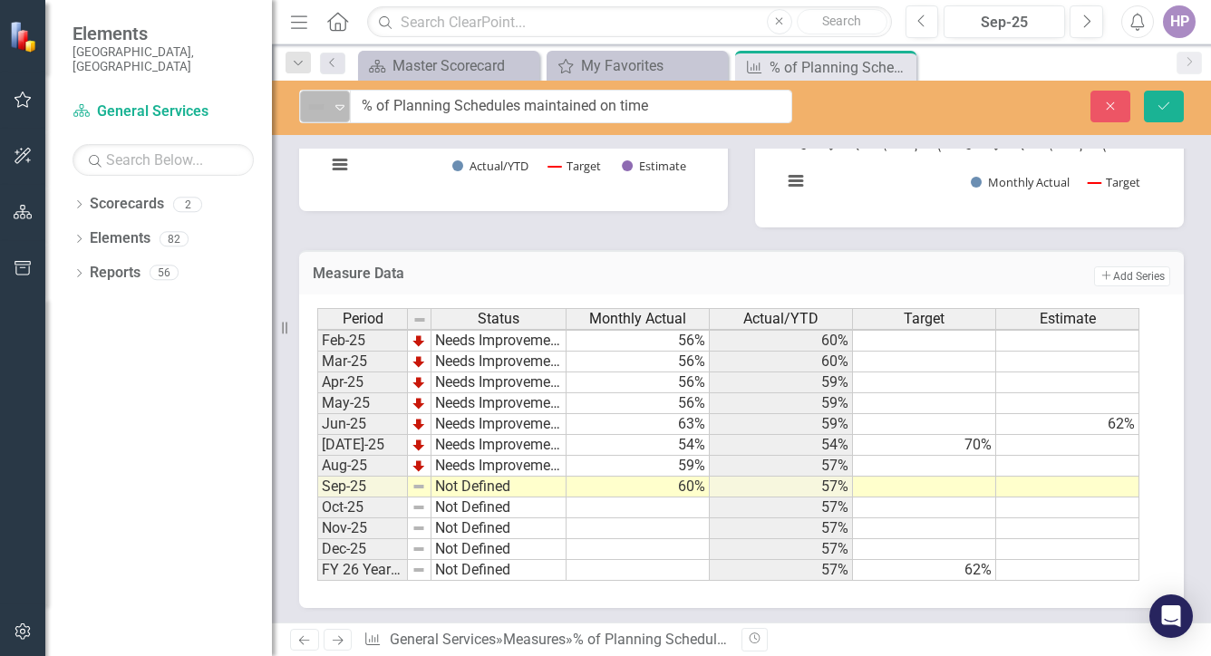
click at [319, 109] on img at bounding box center [316, 107] width 22 height 22
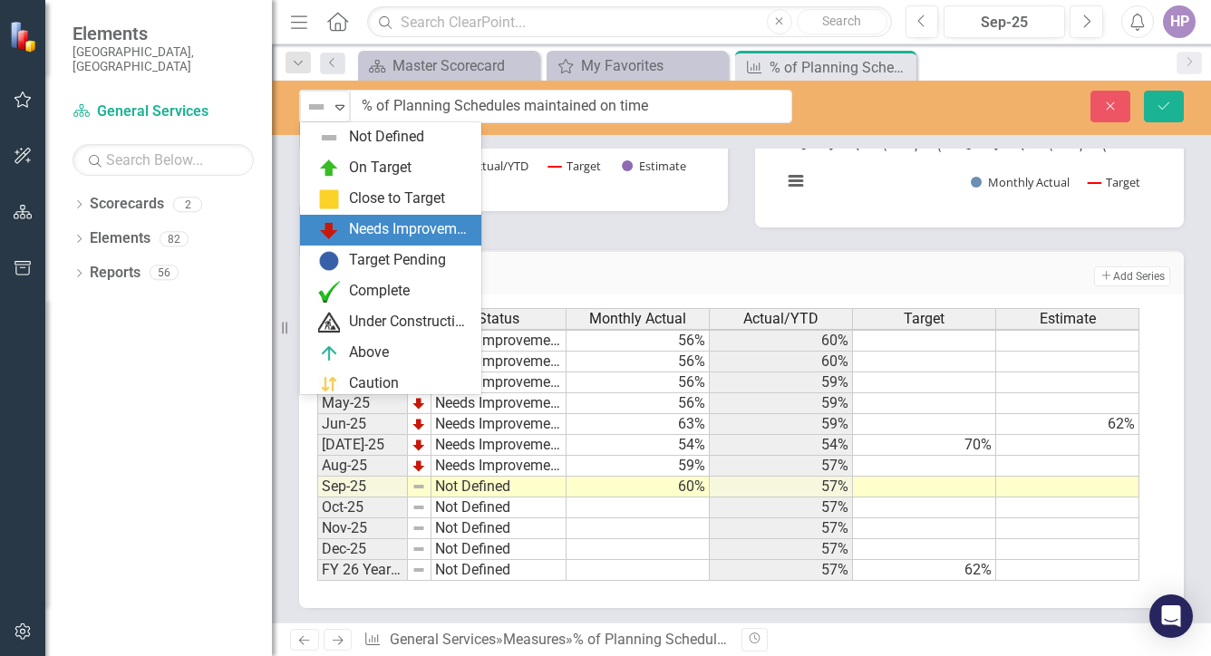
click at [359, 229] on div "Needs Improvement" at bounding box center [409, 229] width 121 height 21
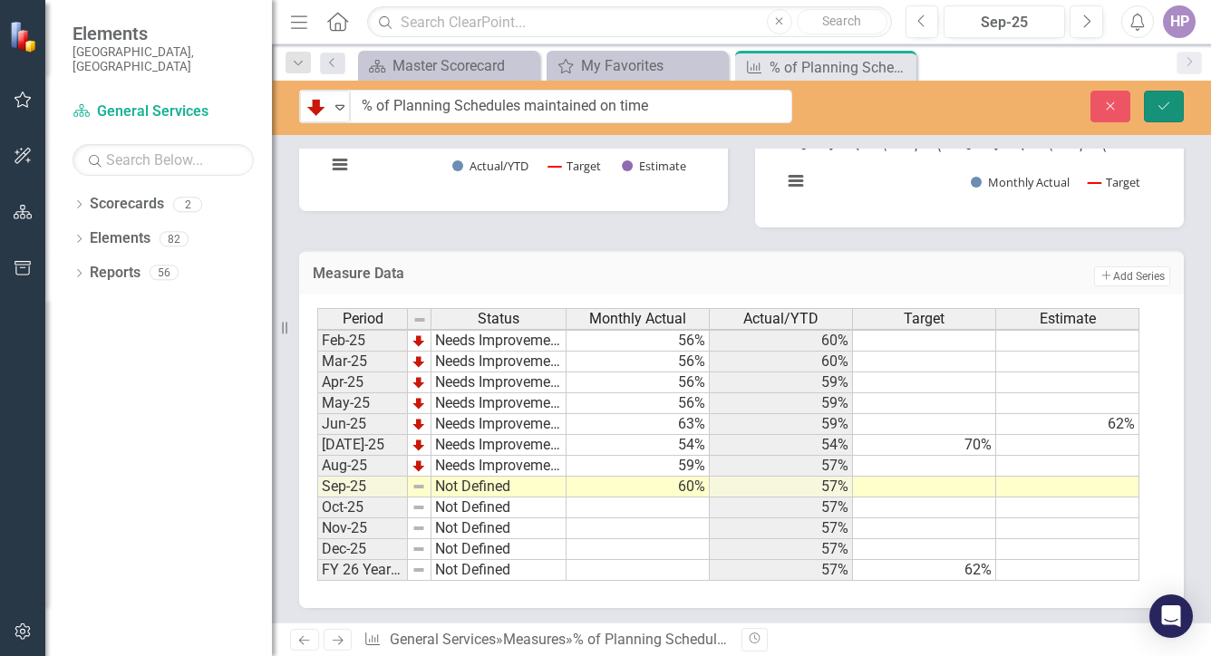
click at [1153, 101] on button "Save" at bounding box center [1164, 107] width 40 height 32
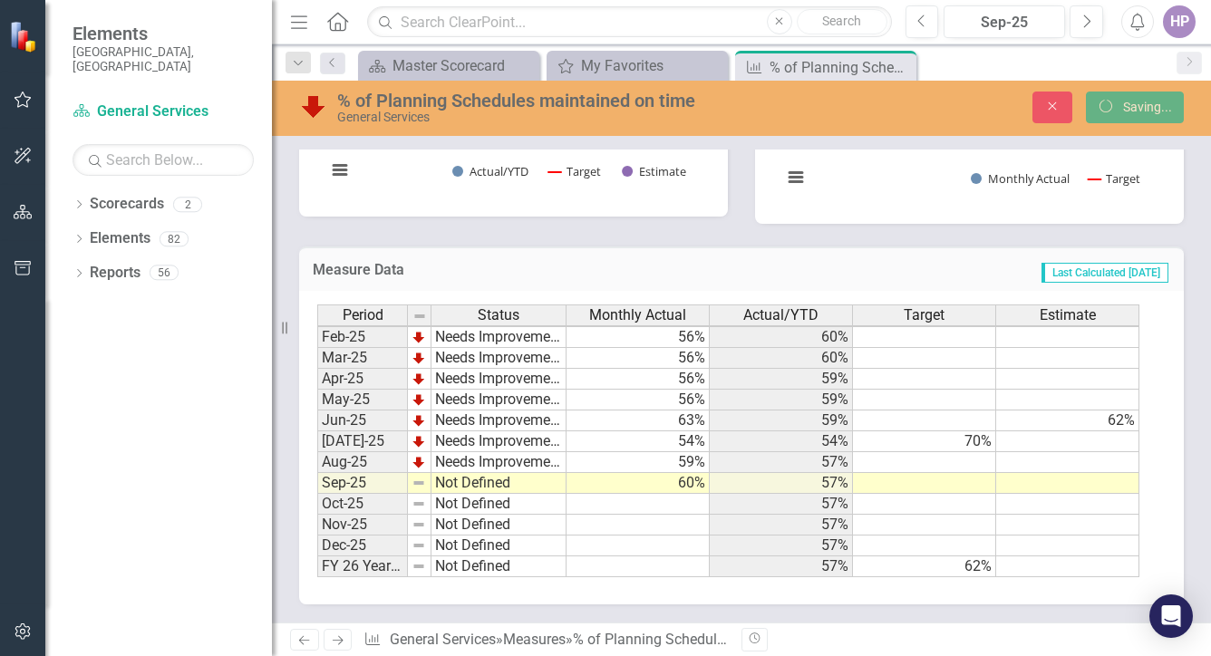
scroll to position [780, 0]
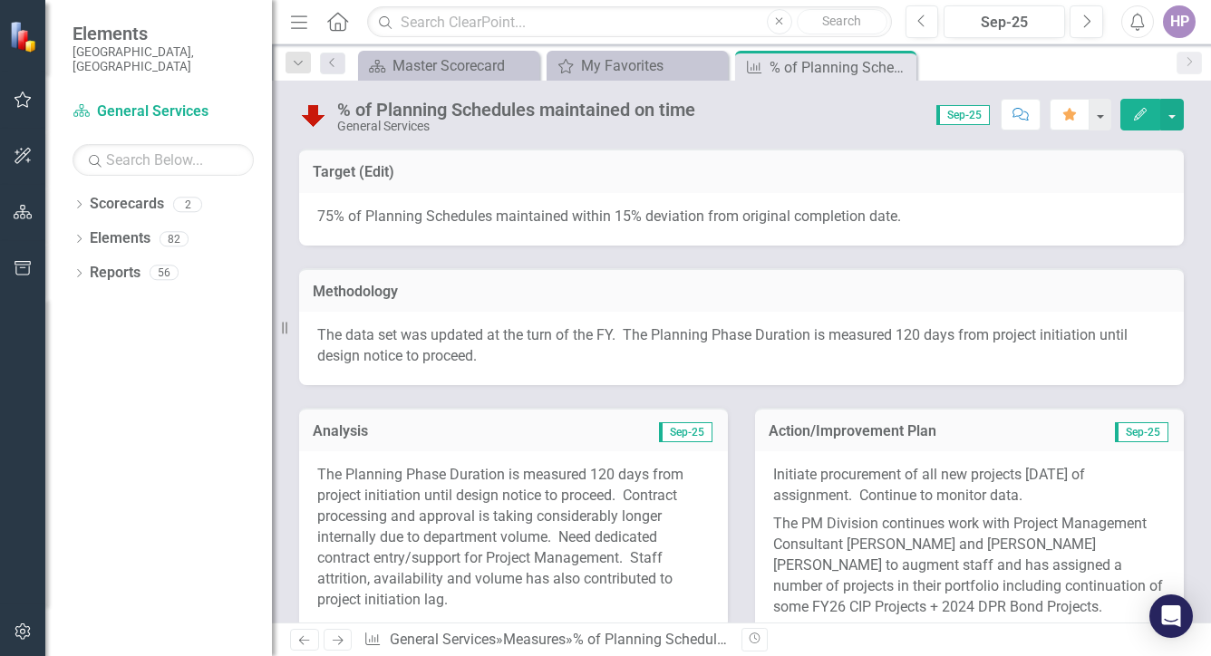
click at [0, 0] on icon "Close" at bounding box center [0, 0] width 0 height 0
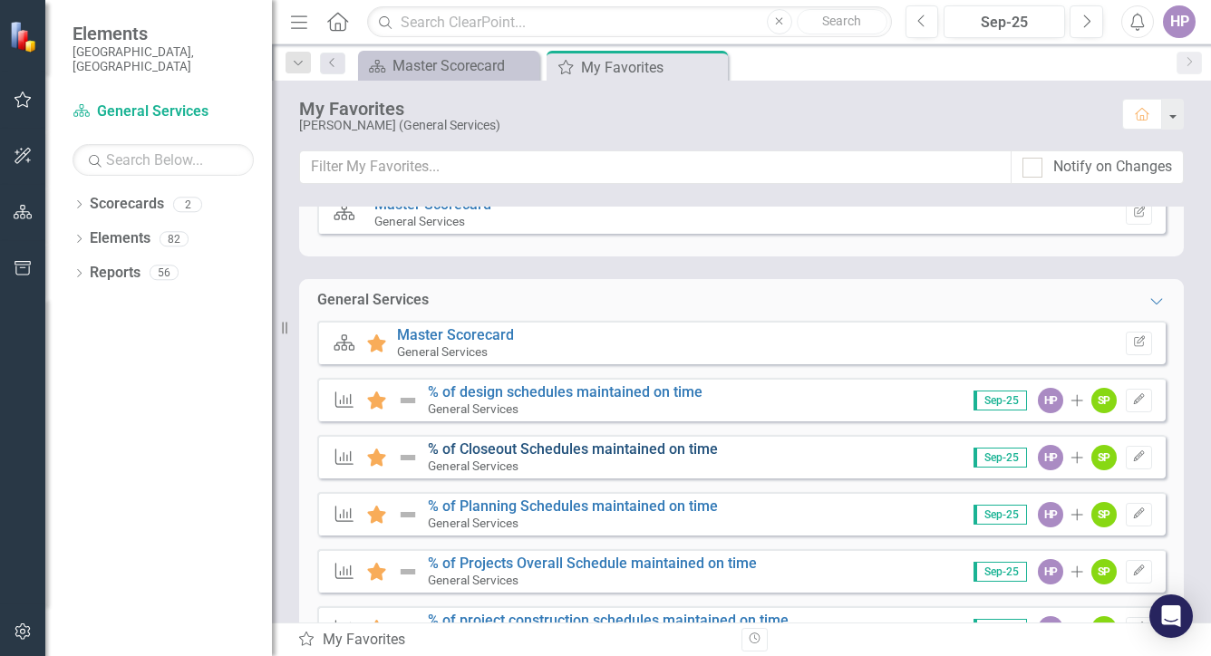
scroll to position [91, 0]
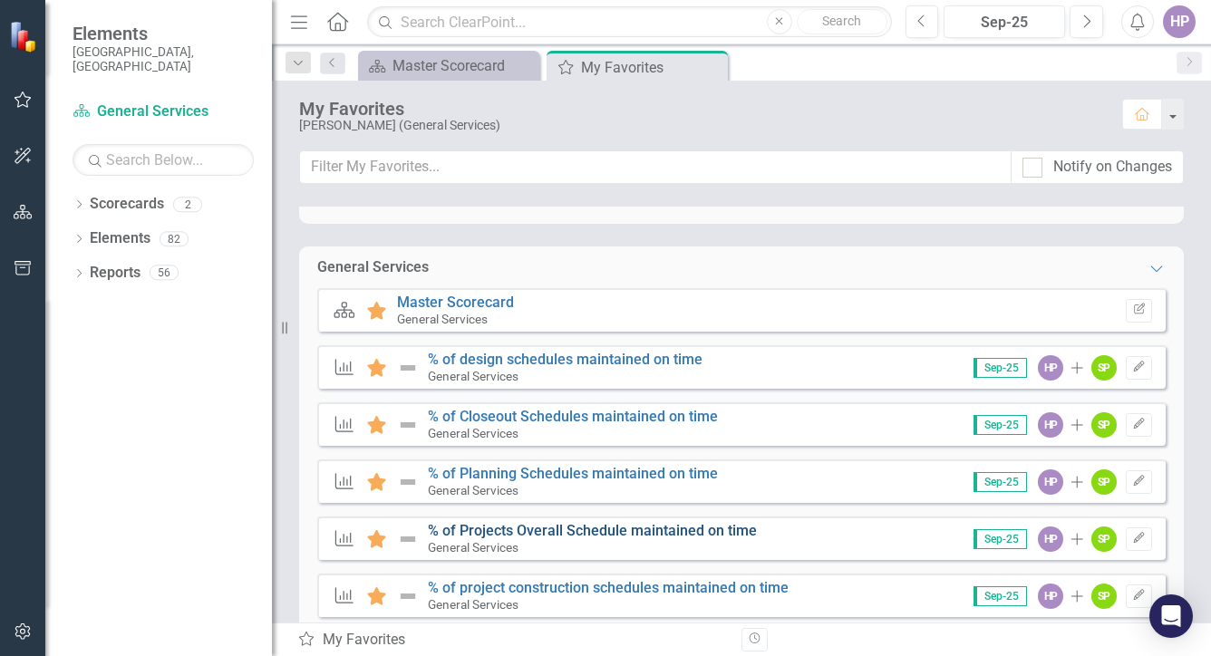
click at [573, 530] on link "% of Projects Overall Schedule maintained on time" at bounding box center [592, 530] width 329 height 17
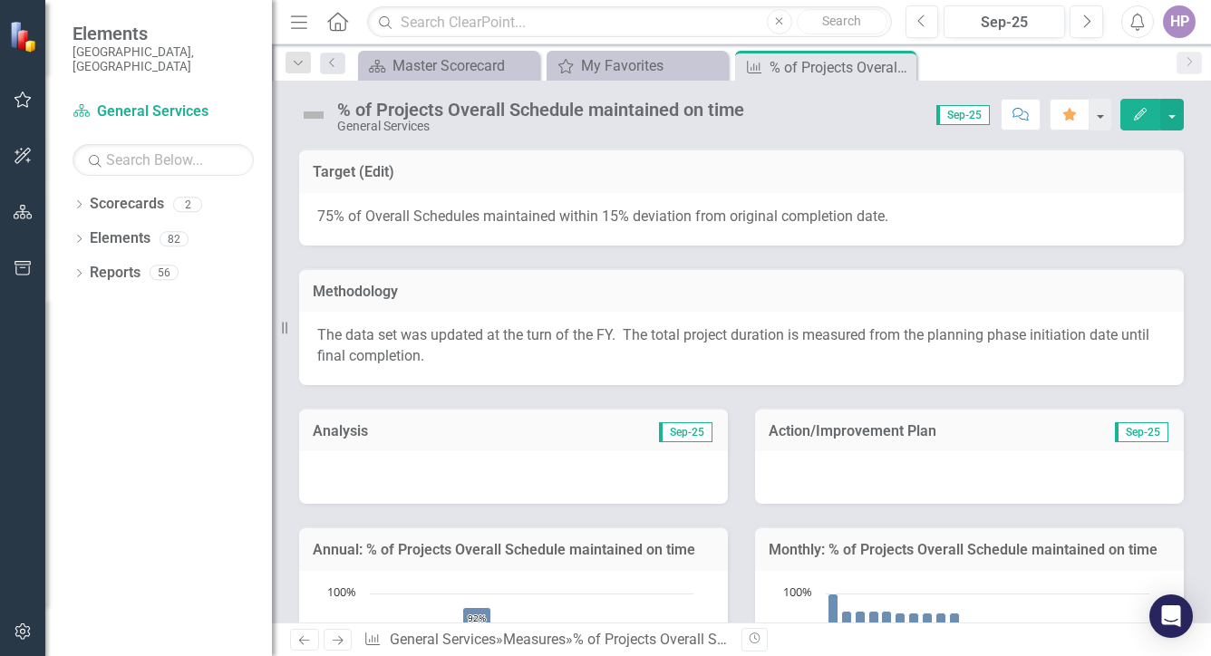
click at [478, 471] on div at bounding box center [513, 477] width 429 height 53
click at [478, 472] on div at bounding box center [513, 477] width 429 height 53
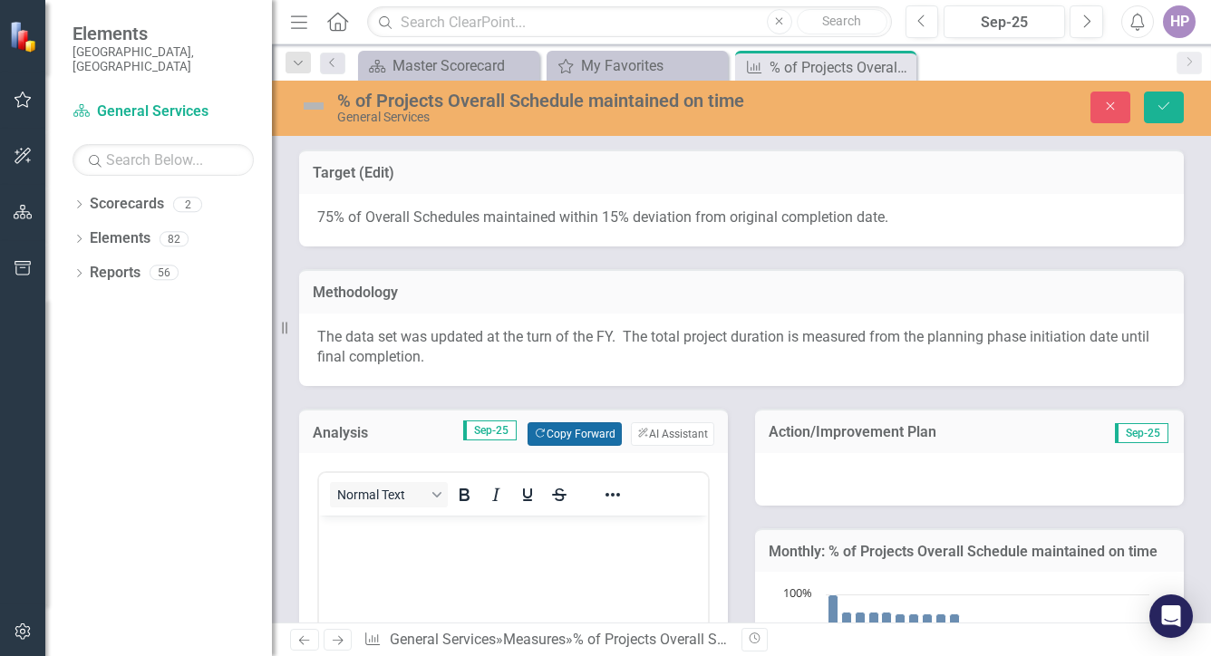
click at [558, 427] on button "Copy Forward Copy Forward" at bounding box center [573, 434] width 93 height 24
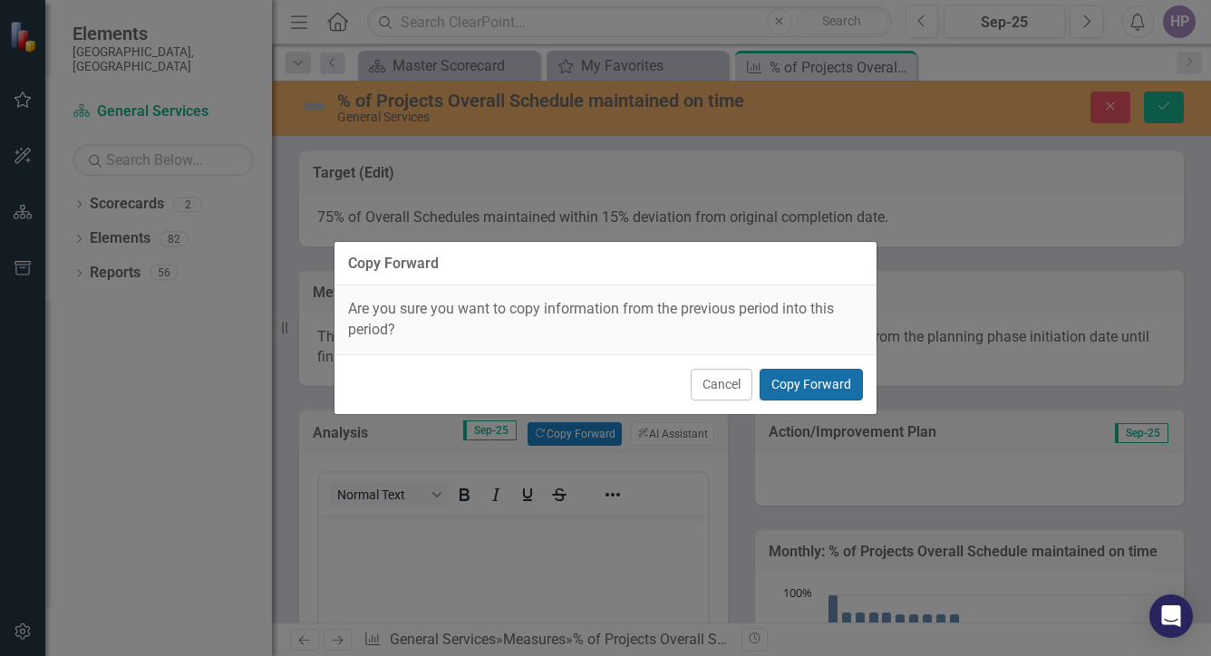
click at [824, 385] on button "Copy Forward" at bounding box center [810, 385] width 103 height 32
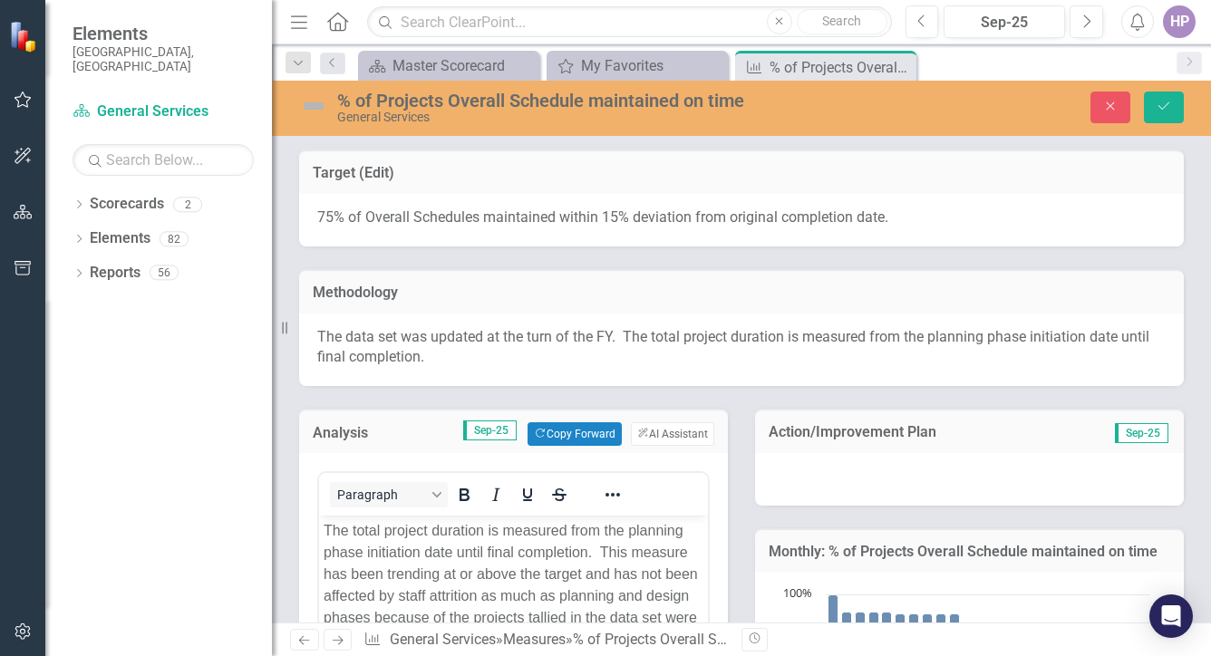
click at [823, 497] on div at bounding box center [969, 479] width 429 height 53
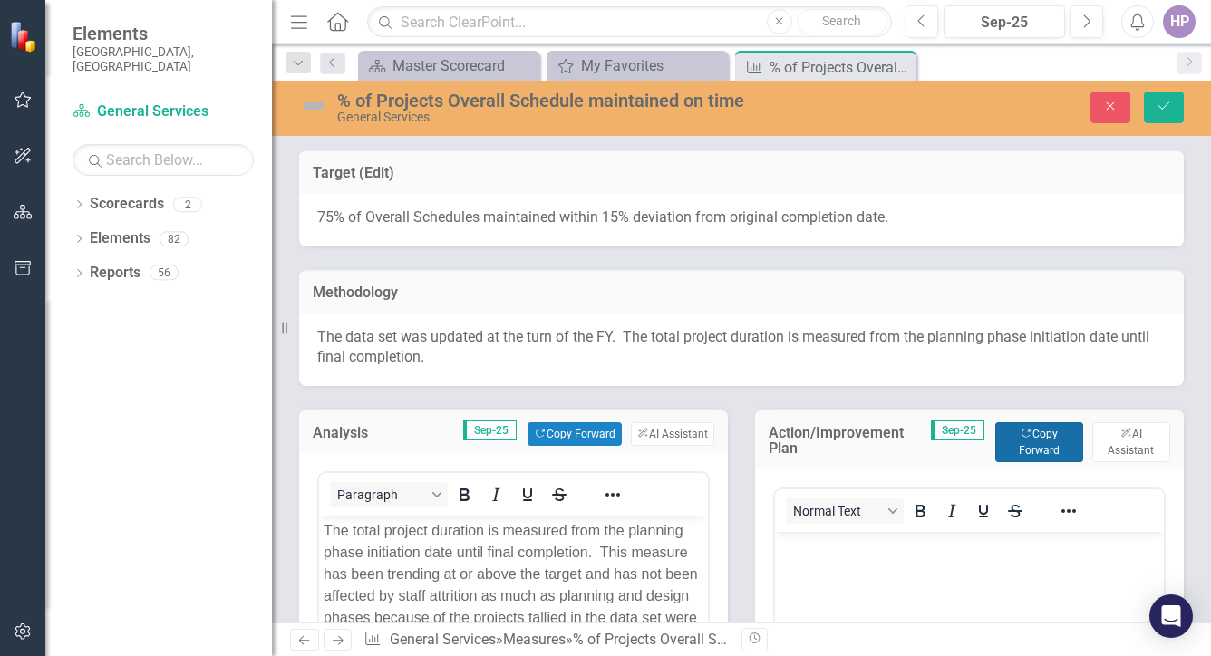
click at [1006, 433] on button "Copy Forward Copy Forward" at bounding box center [1039, 442] width 88 height 40
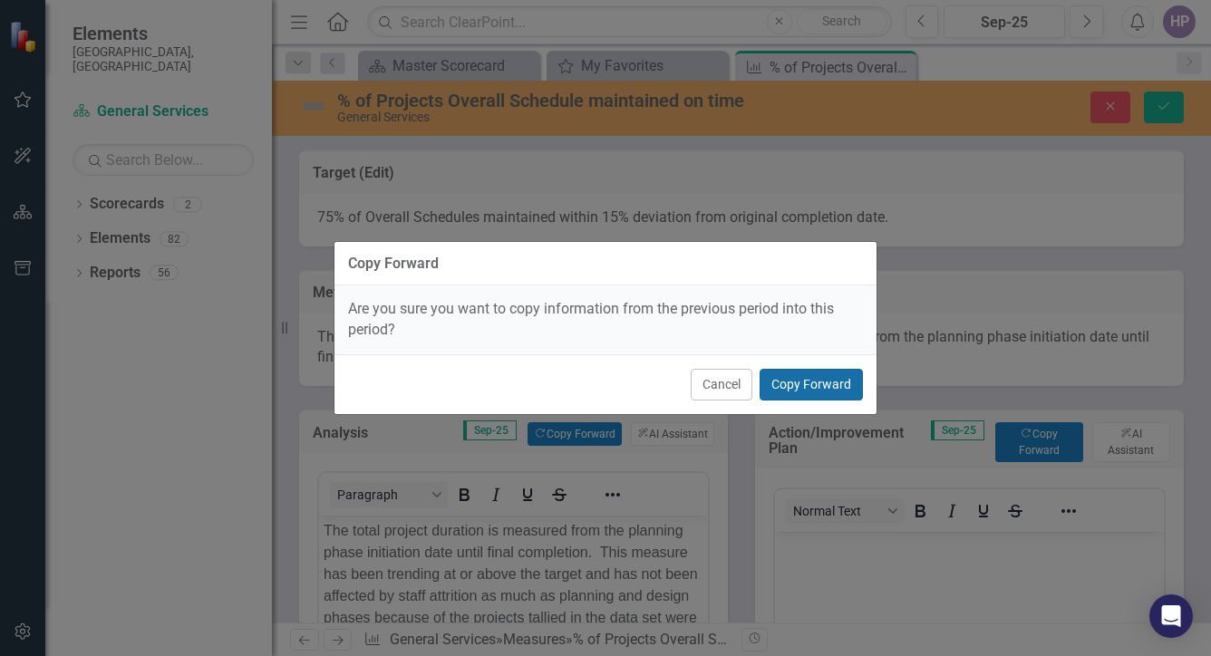
click at [815, 378] on button "Copy Forward" at bounding box center [810, 385] width 103 height 32
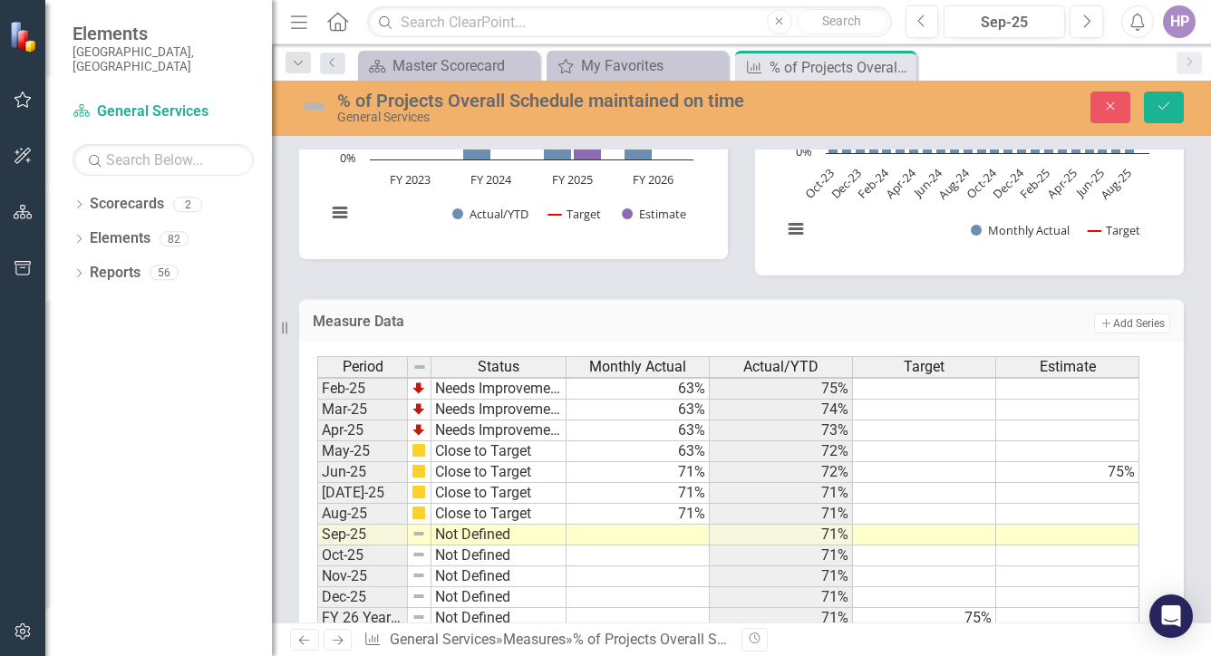
scroll to position [1061, 0]
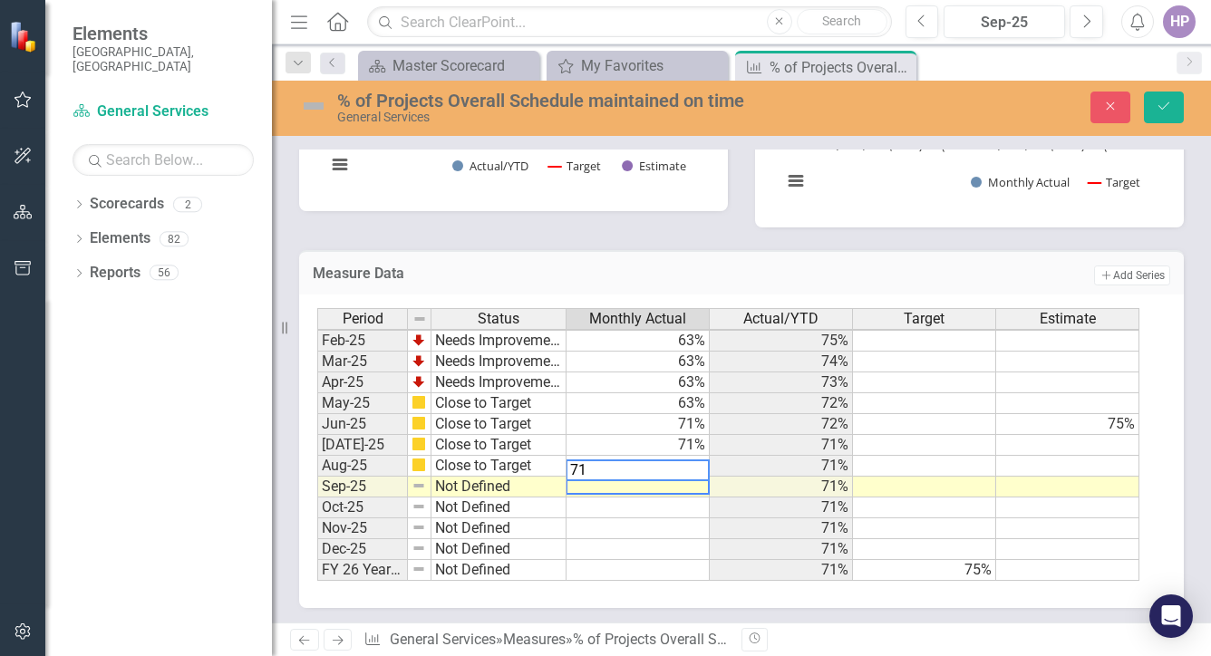
type textarea "71"
click at [312, 103] on img at bounding box center [313, 106] width 29 height 29
click at [312, 107] on img at bounding box center [313, 106] width 29 height 29
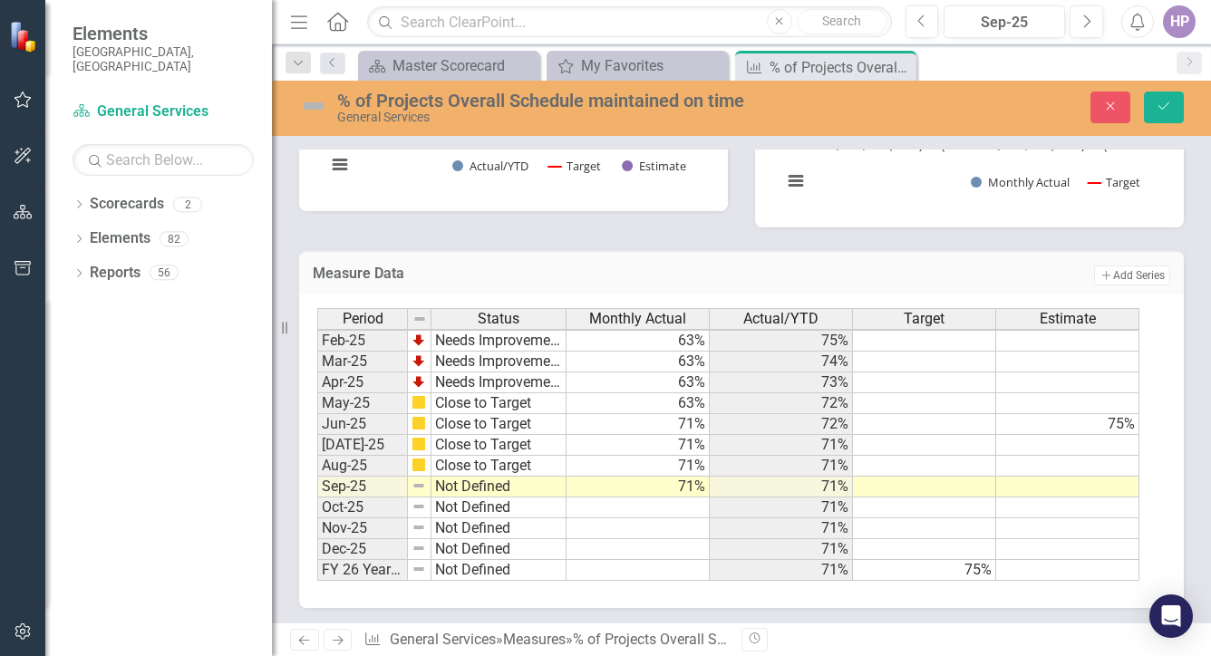
scroll to position [1059, 0]
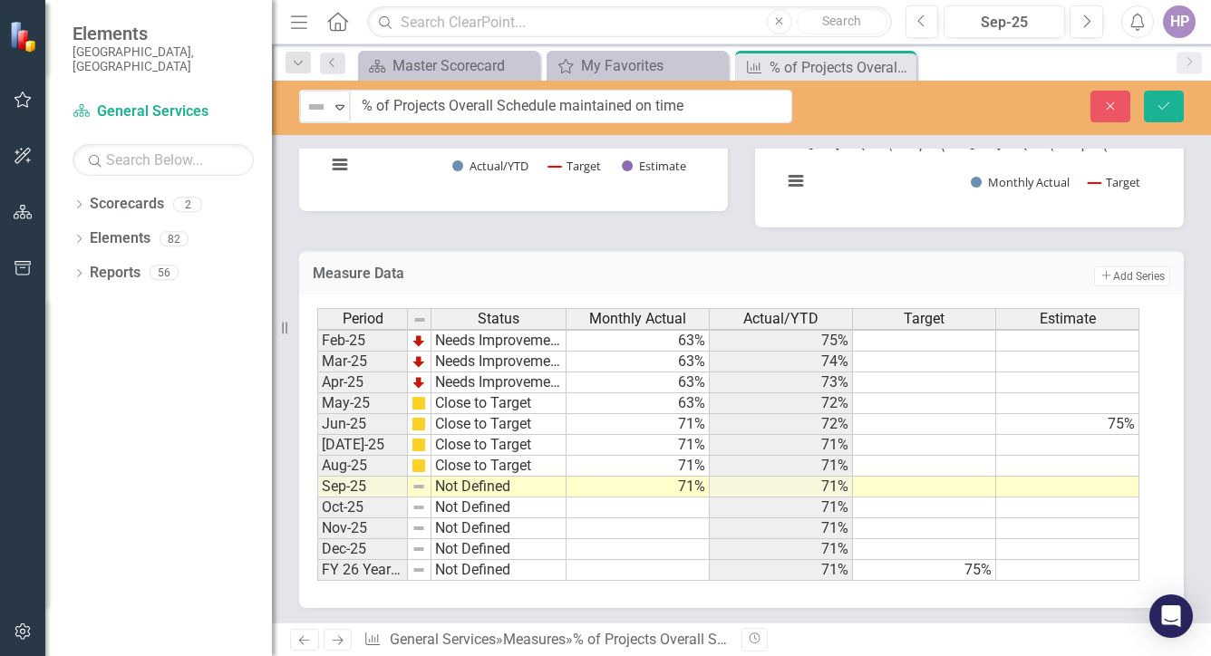
click at [312, 108] on img at bounding box center [316, 107] width 22 height 22
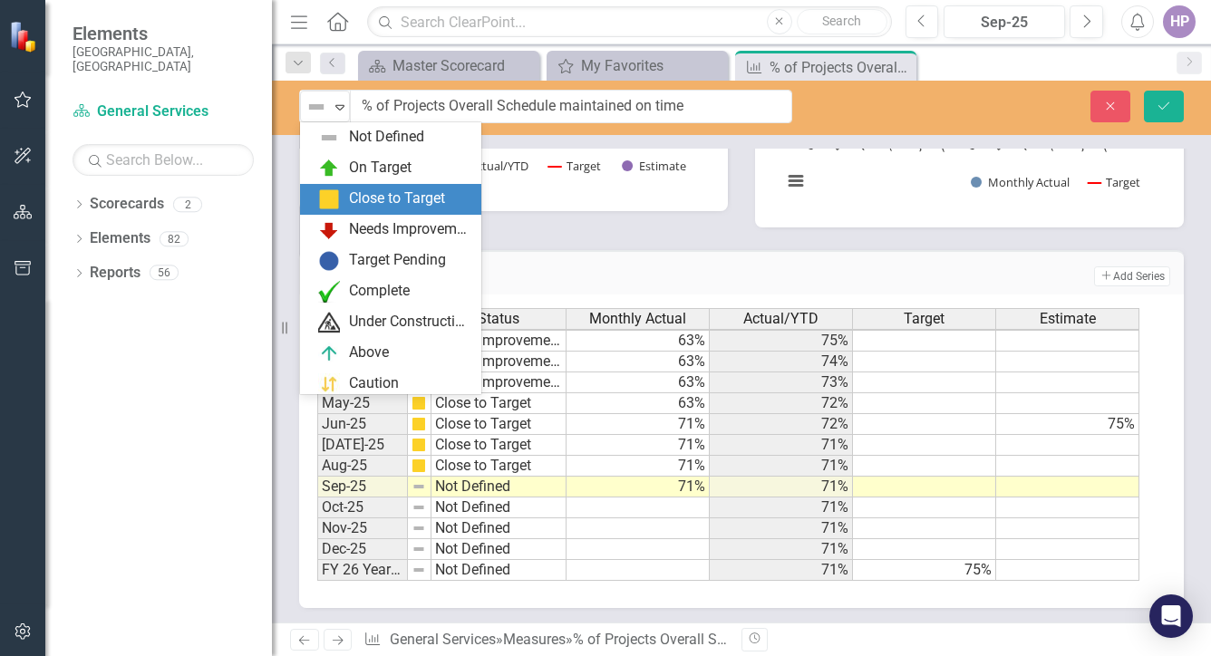
click at [343, 198] on div "Close to Target" at bounding box center [394, 199] width 152 height 22
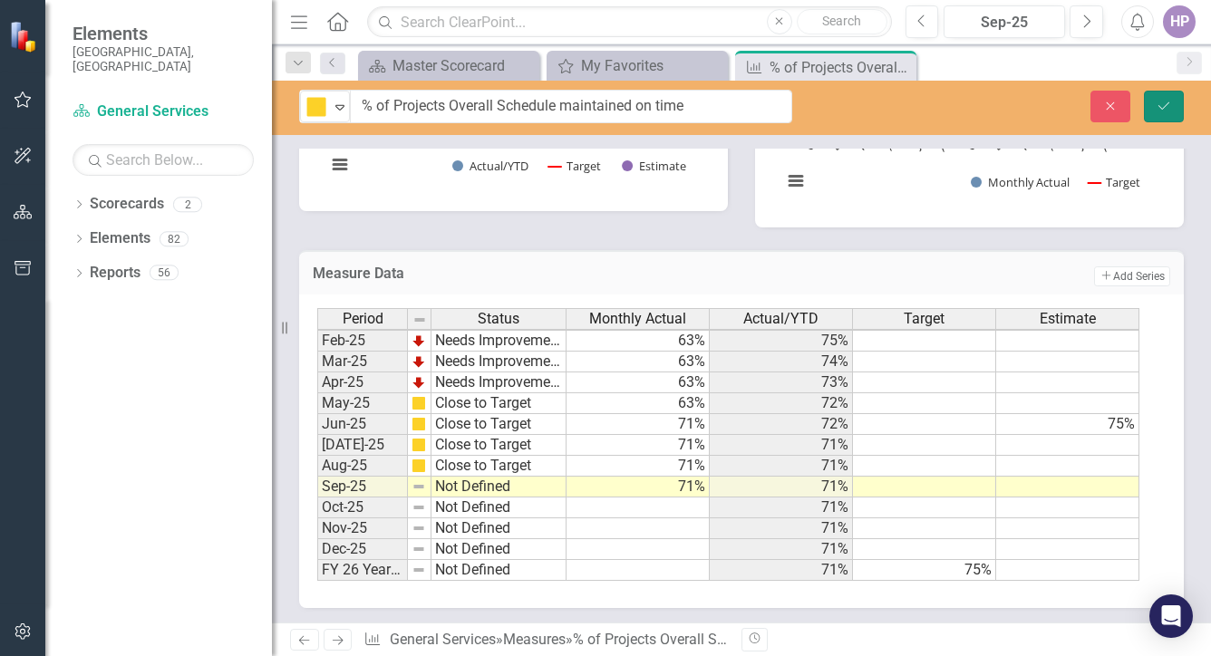
click at [1160, 100] on icon "Save" at bounding box center [1163, 106] width 16 height 13
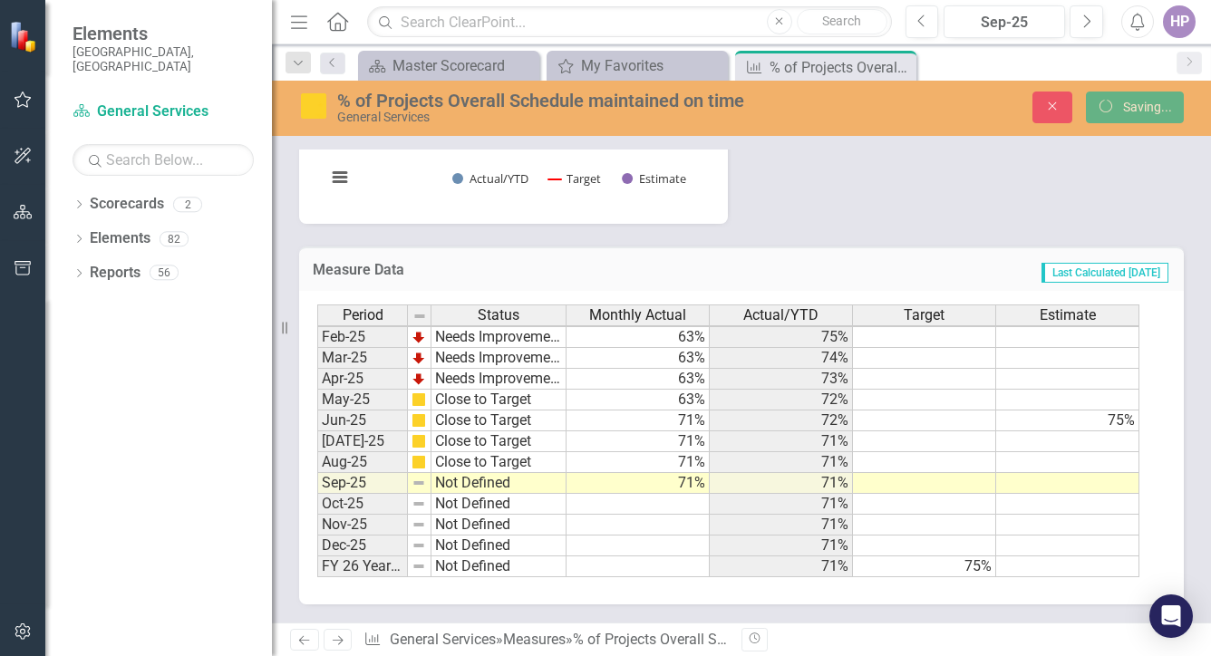
scroll to position [780, 0]
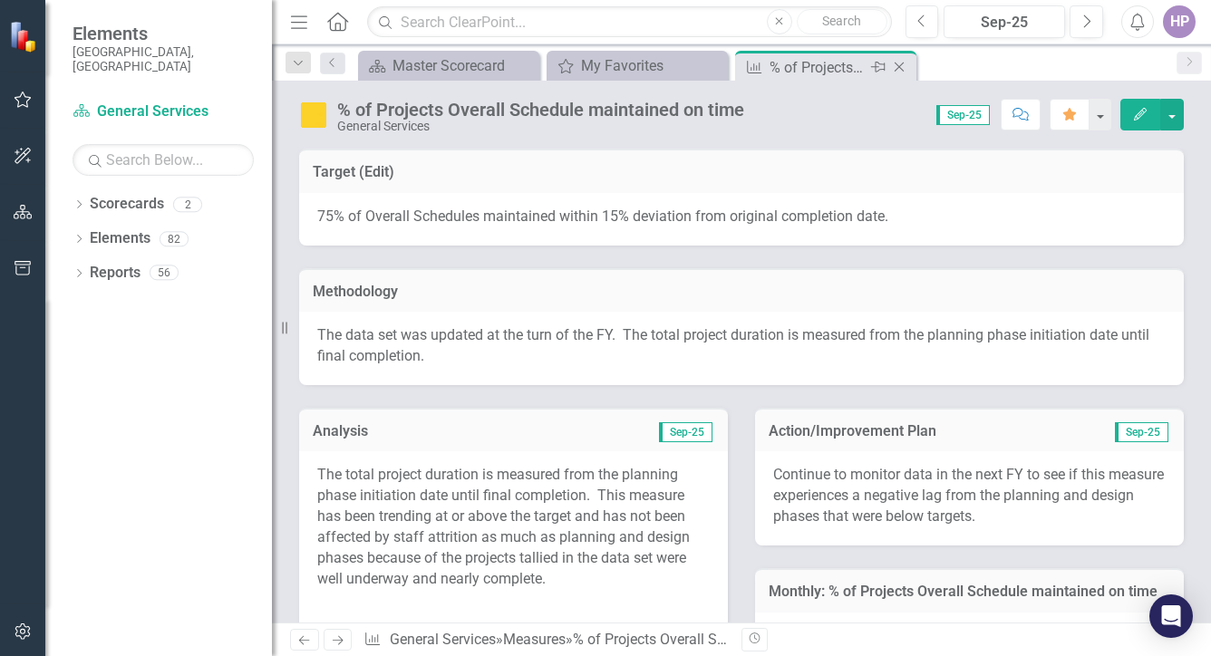
click at [893, 64] on icon "Close" at bounding box center [899, 67] width 18 height 14
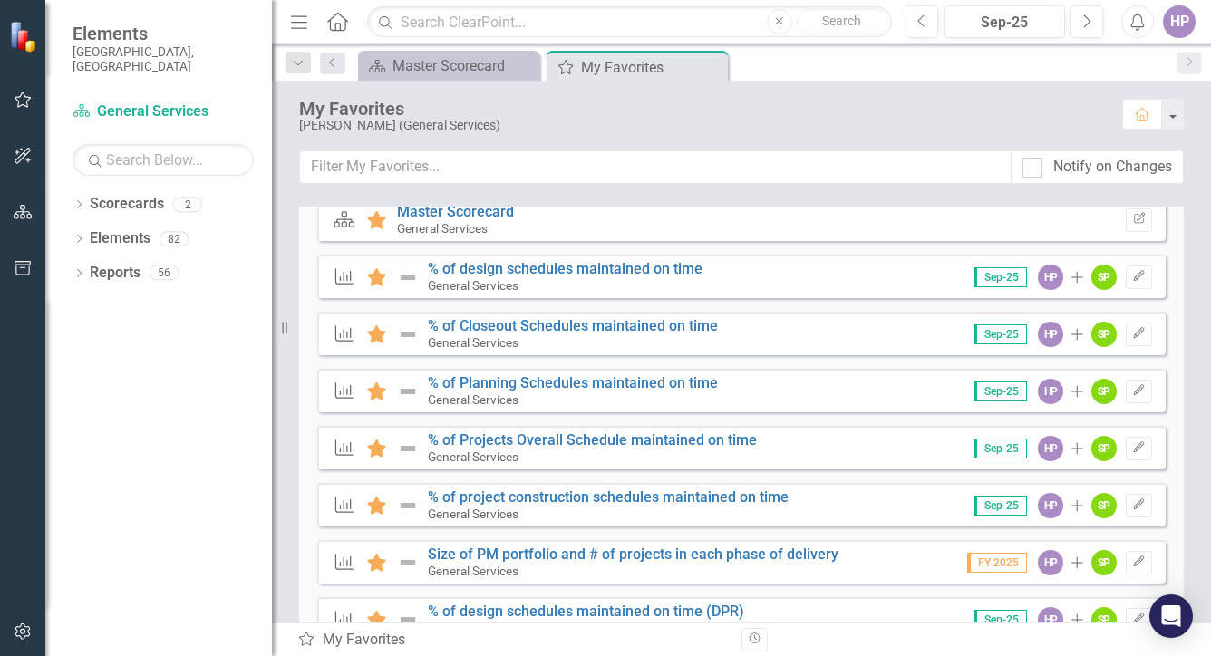
scroll to position [272, 0]
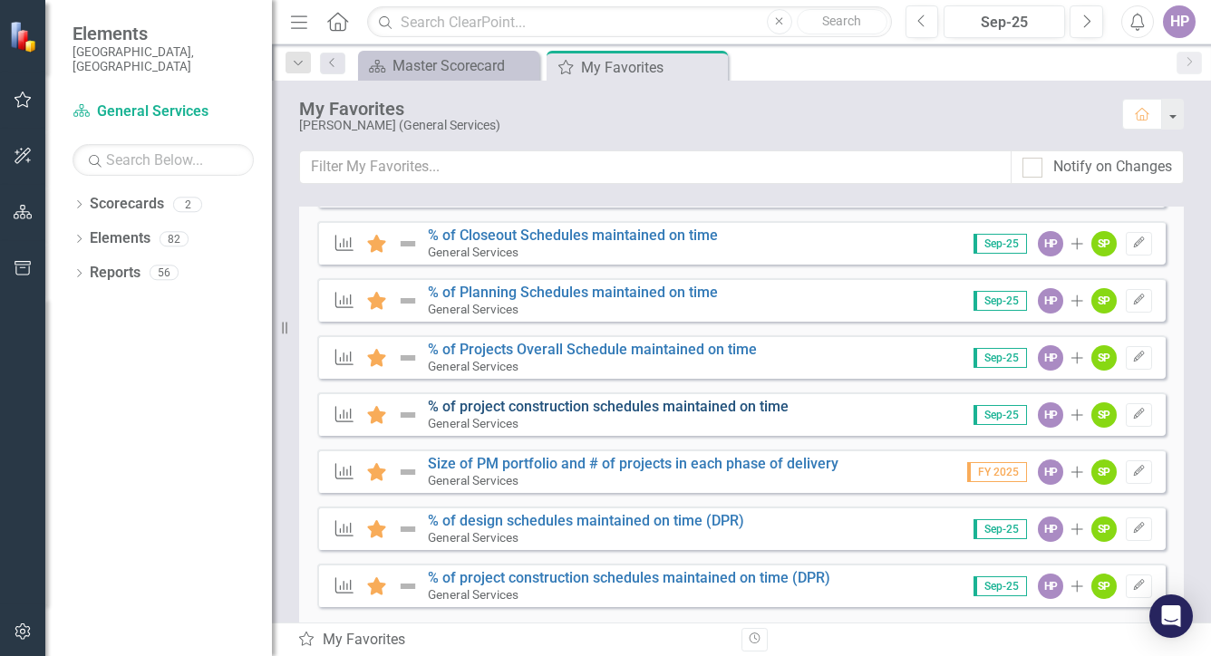
click at [642, 403] on link "% of project construction schedules maintained on time" at bounding box center [608, 406] width 361 height 17
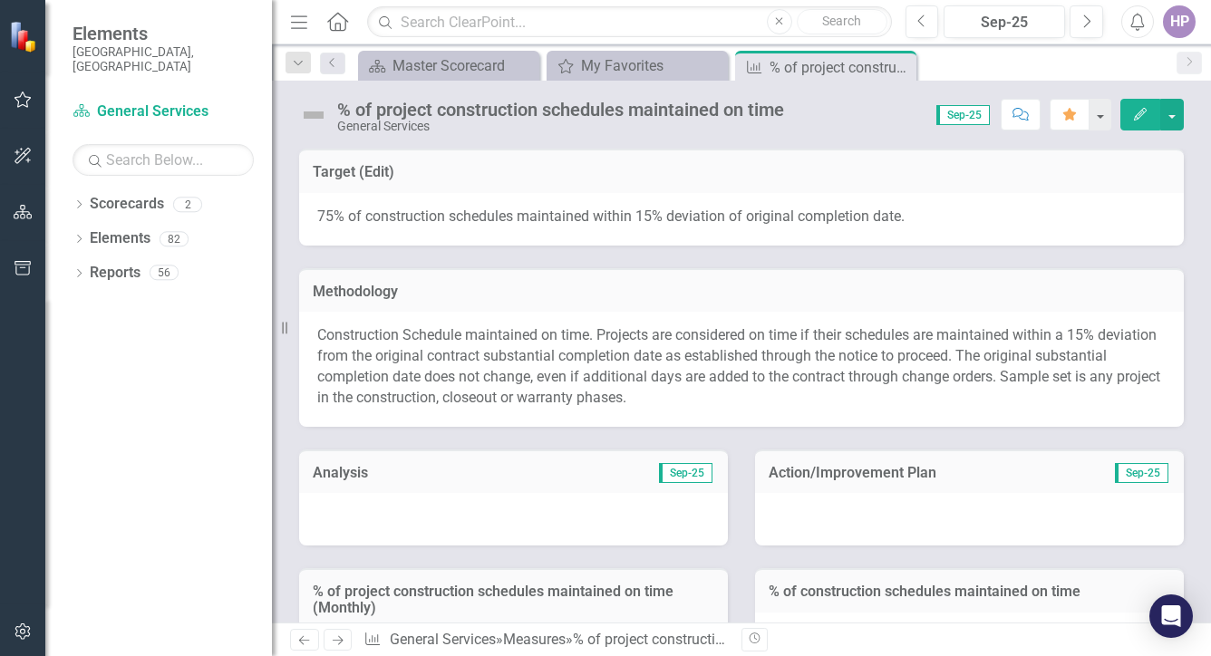
click at [402, 509] on div at bounding box center [513, 519] width 429 height 53
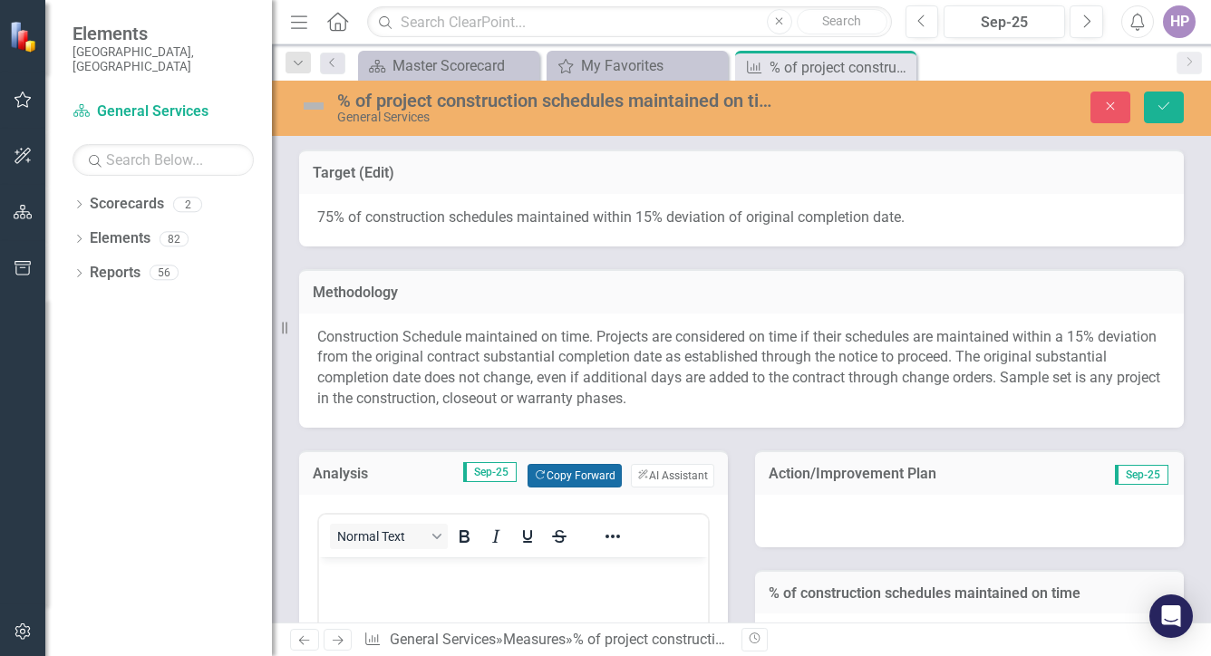
click at [585, 476] on button "Copy Forward Copy Forward" at bounding box center [573, 476] width 93 height 24
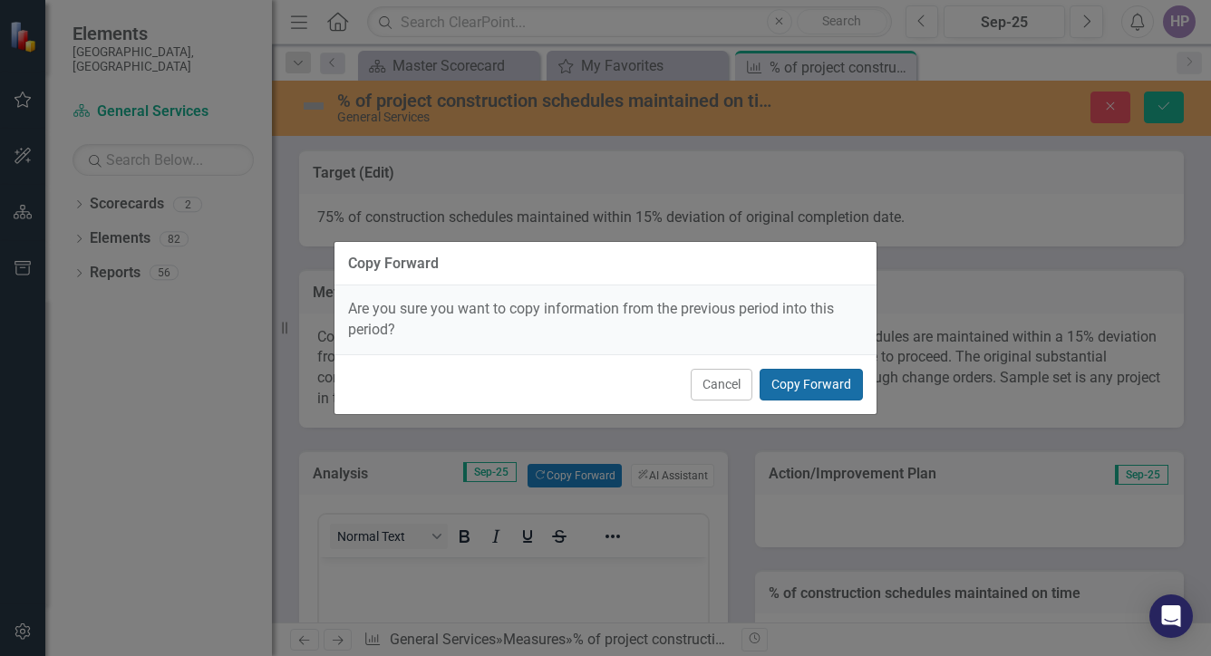
click at [780, 389] on button "Copy Forward" at bounding box center [810, 385] width 103 height 32
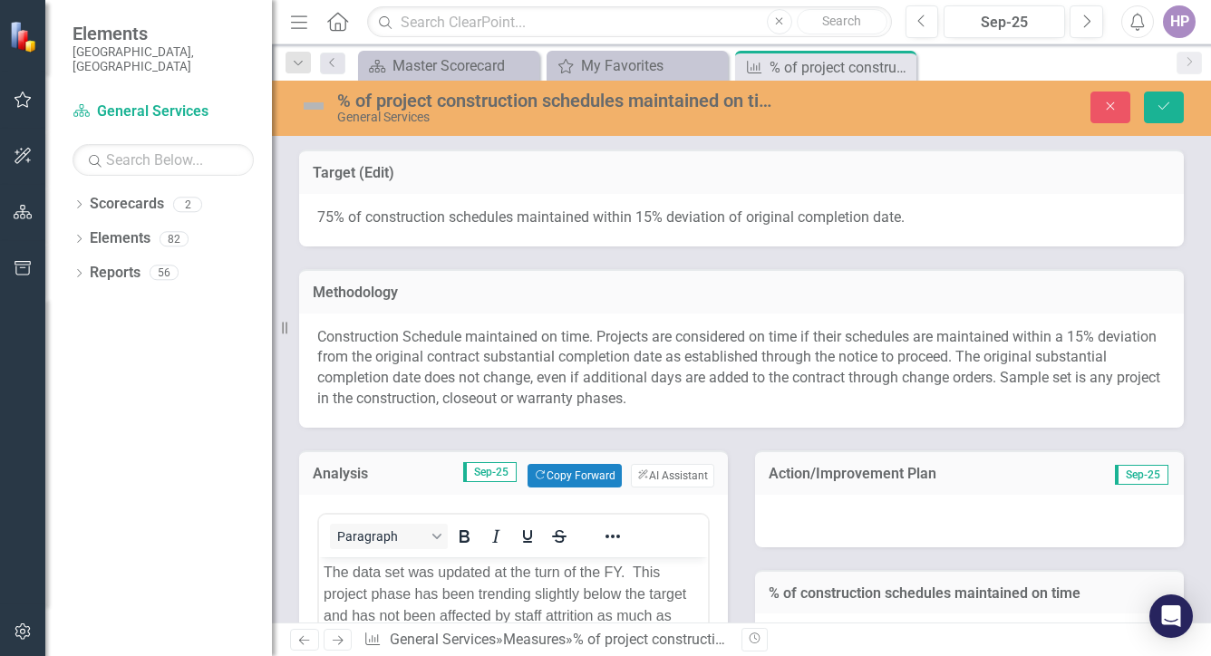
click at [827, 535] on div at bounding box center [969, 521] width 429 height 53
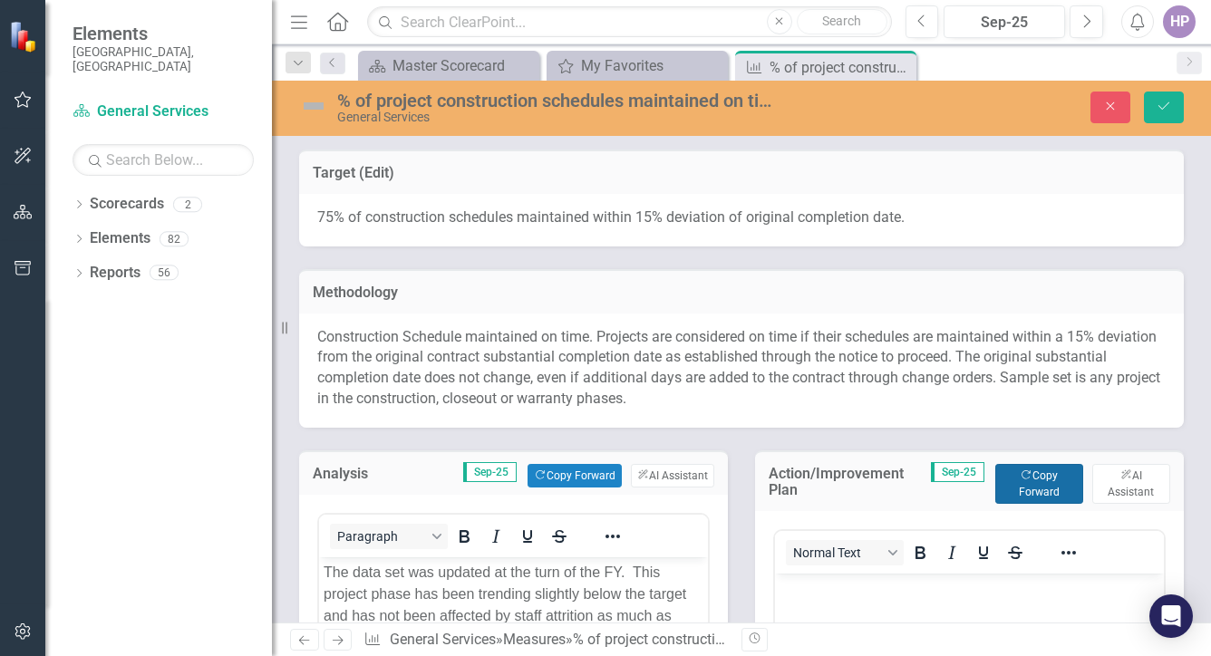
click at [1028, 478] on button "Copy Forward Copy Forward" at bounding box center [1039, 484] width 88 height 40
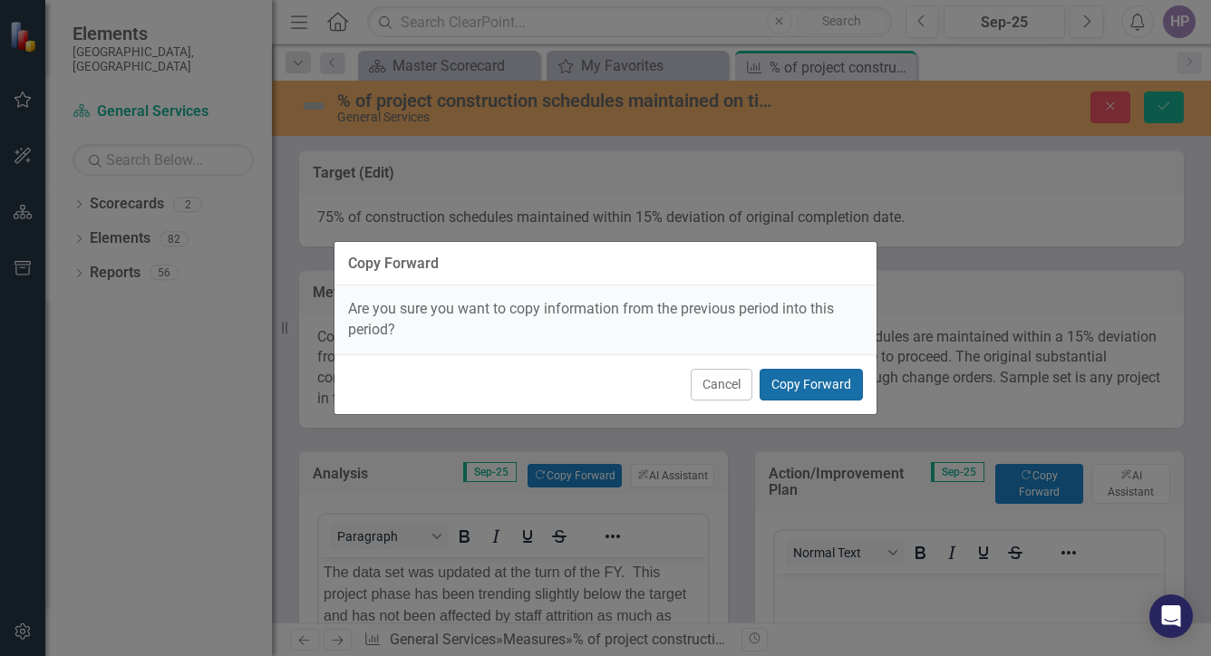
click at [799, 384] on button "Copy Forward" at bounding box center [810, 385] width 103 height 32
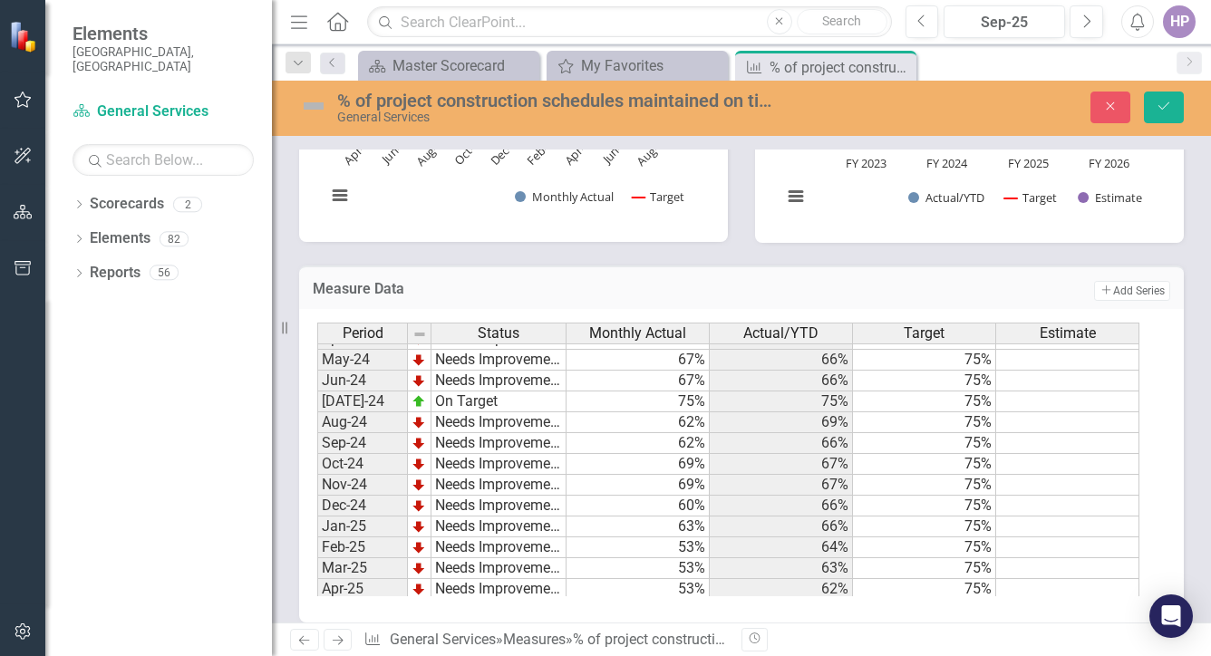
scroll to position [917, 0]
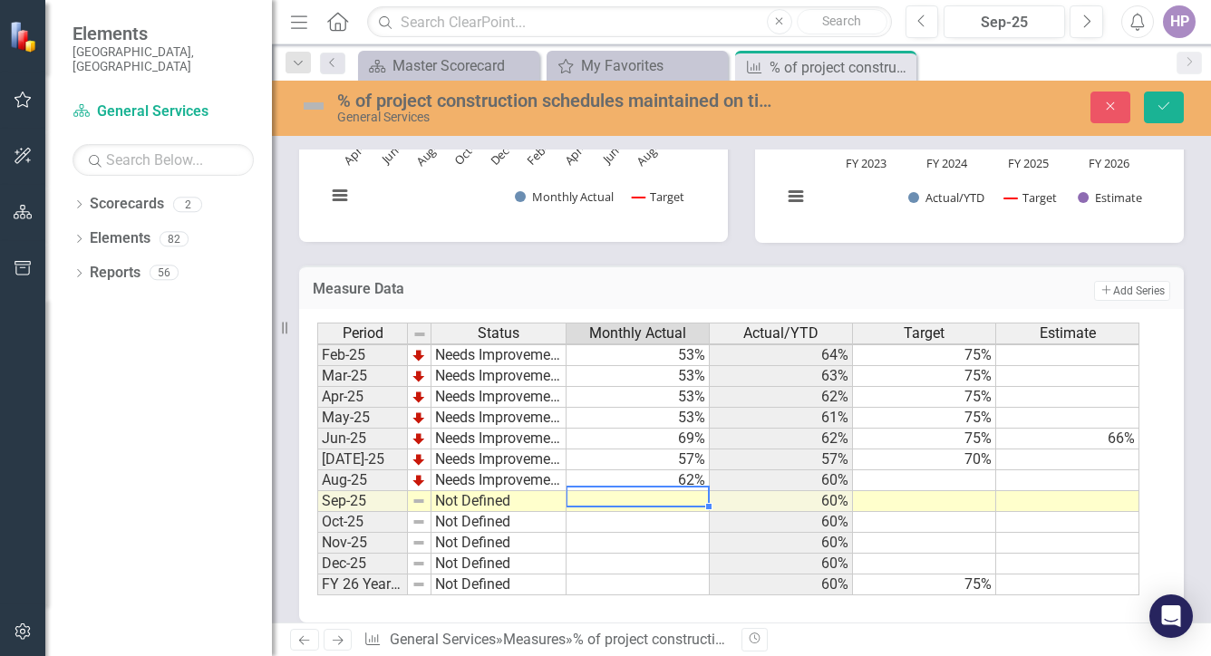
click at [674, 345] on td "63%" at bounding box center [637, 334] width 143 height 21
type textarea "62"
click at [722, 554] on td "60%" at bounding box center [780, 564] width 143 height 21
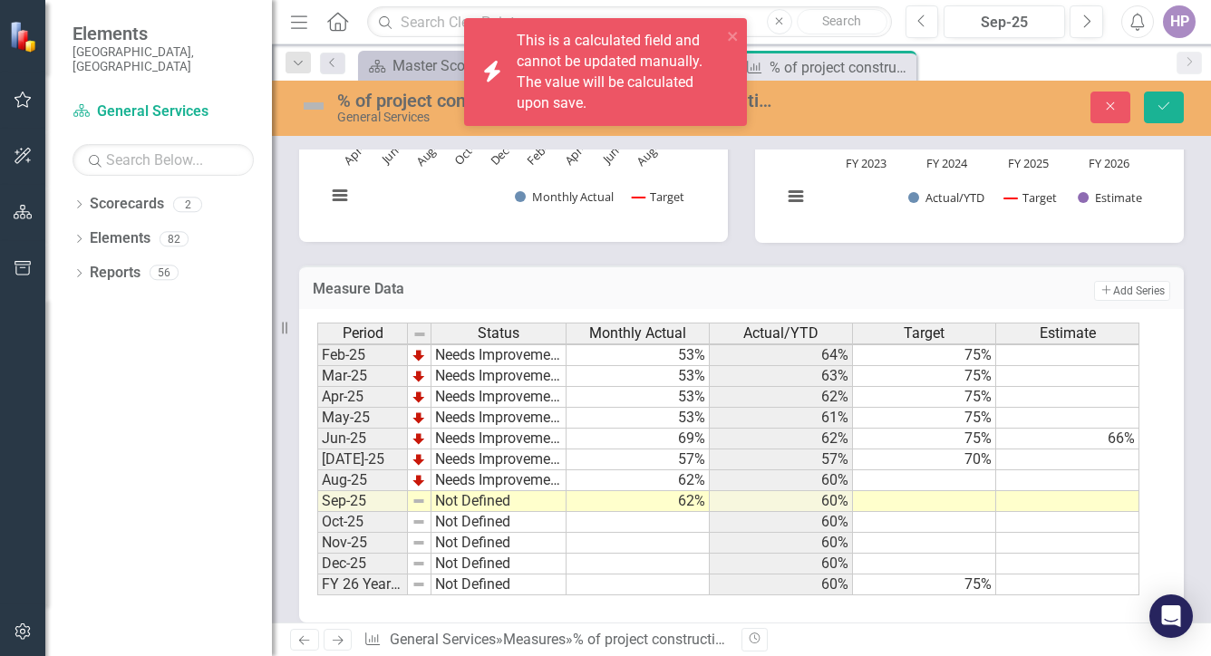
click at [307, 104] on img at bounding box center [313, 106] width 29 height 29
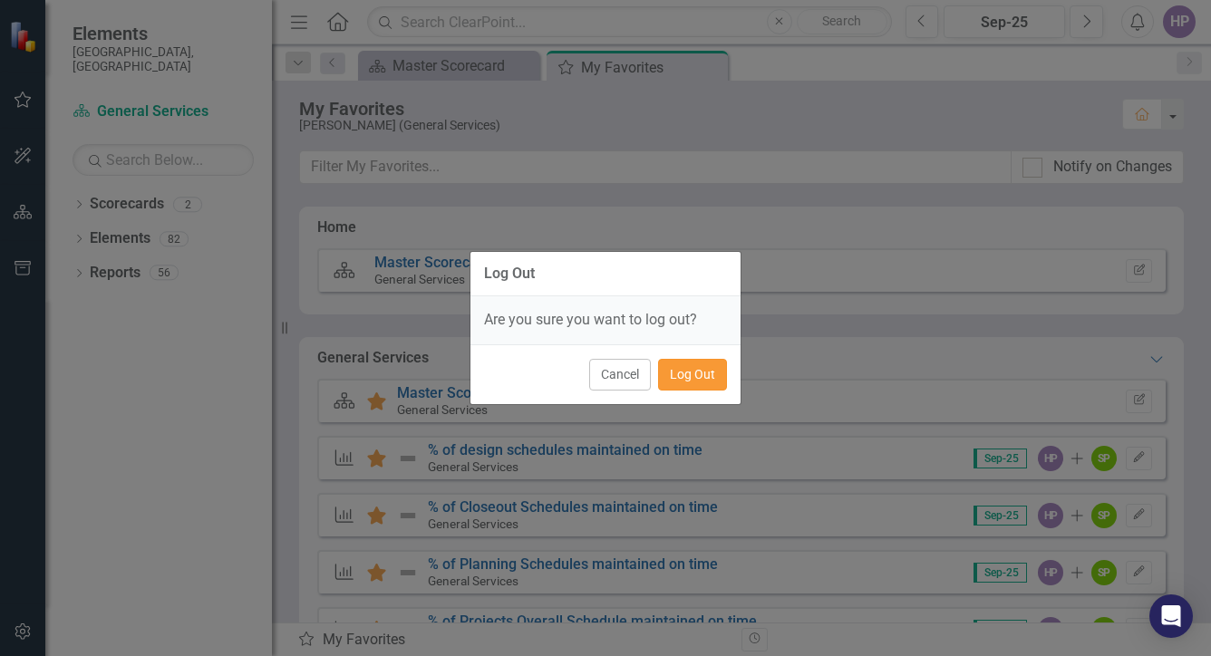
click at [717, 375] on button "Log Out" at bounding box center [692, 375] width 69 height 32
